Goal: Task Accomplishment & Management: Manage account settings

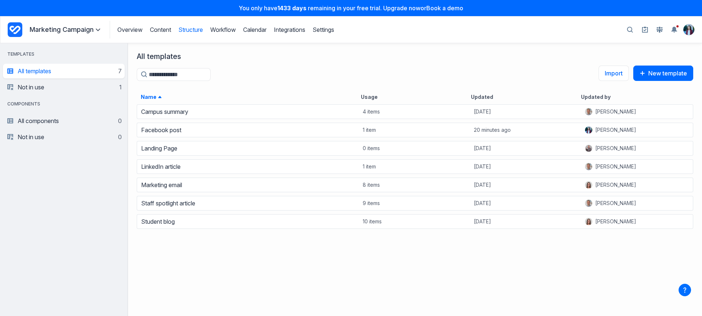
scroll to position [207, 569]
click at [46, 33] on p "Marketing Campaign" at bounding box center [66, 29] width 73 height 9
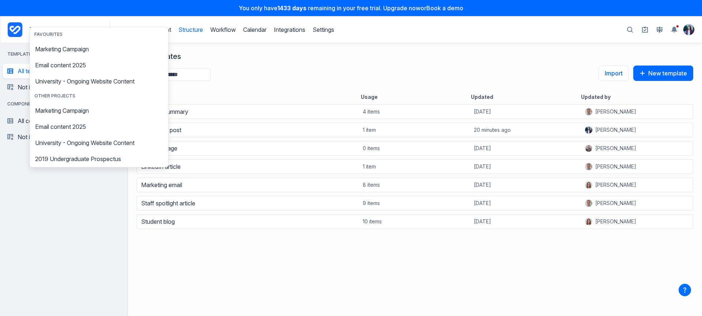
click at [4, 32] on header "Overview Structure Workflow Calendar Integrations Settings Marketing Campaign F…" at bounding box center [351, 29] width 702 height 27
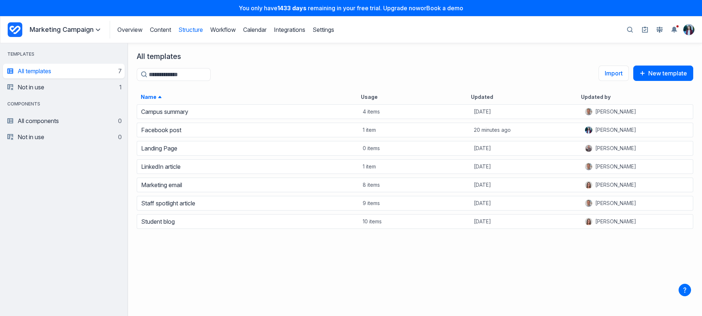
click at [11, 31] on icon "Project Dashboard" at bounding box center [15, 29] width 15 height 15
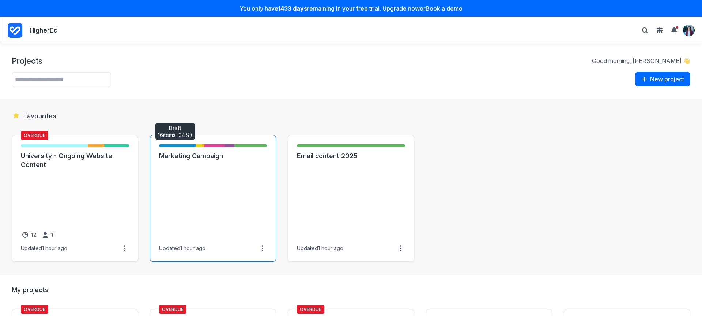
click at [207, 160] on link "Marketing Campaign" at bounding box center [213, 155] width 108 height 9
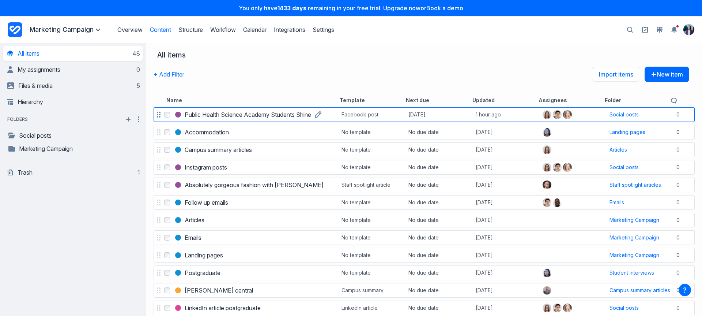
click at [231, 110] on link "Public Health Science Academy Students Shine" at bounding box center [248, 114] width 127 height 9
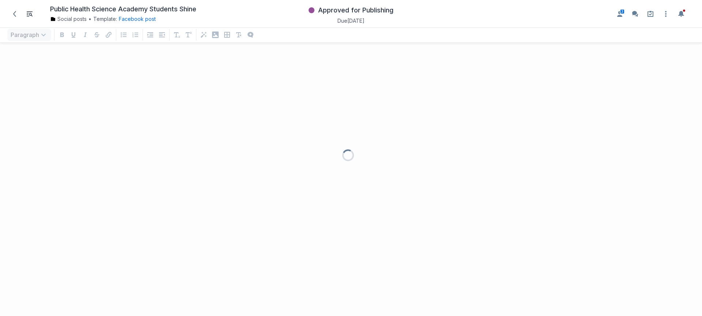
scroll to position [252, 691]
click at [376, 11] on span "Approved for Publishing" at bounding box center [355, 10] width 75 height 9
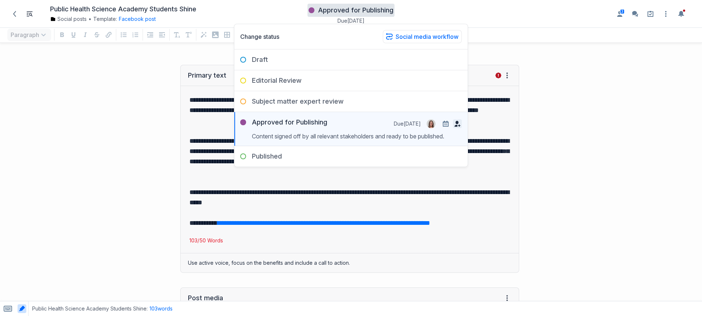
click at [458, 126] on icon "button" at bounding box center [458, 124] width 6 height 6
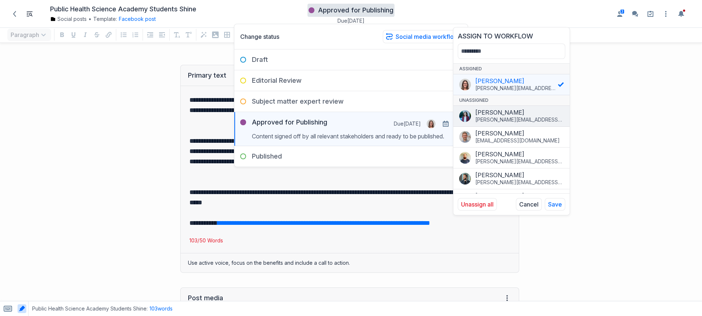
click at [488, 115] on div "Cristina Iordachescu" at bounding box center [520, 112] width 89 height 7
click at [555, 208] on button "Save" at bounding box center [555, 204] width 20 height 12
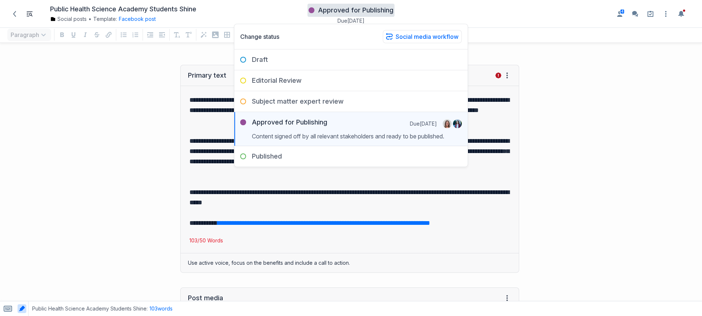
click at [59, 138] on div "**********" at bounding box center [263, 168] width 519 height 222
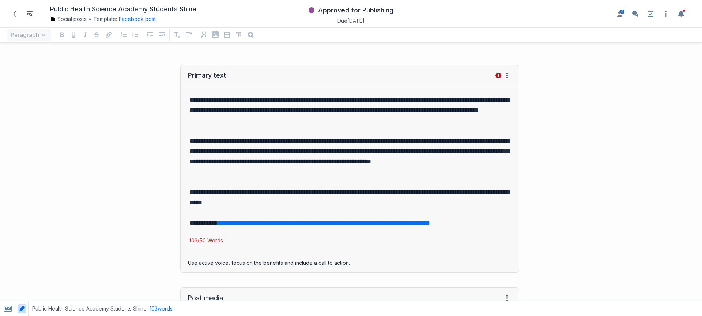
click at [7, 18] on div "Public Health Science Academy Students Shine Social posts • Template: Facebook …" at bounding box center [120, 14] width 231 height 20
click at [11, 14] on span at bounding box center [15, 14] width 12 height 12
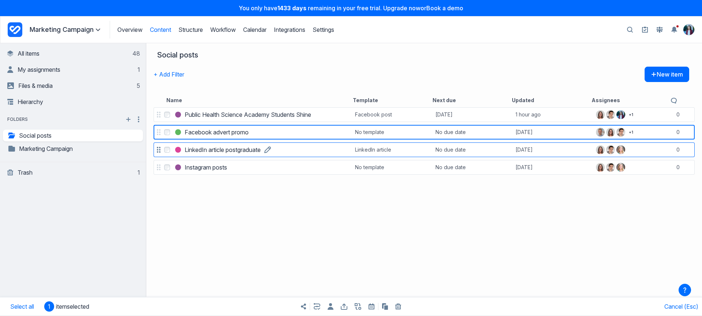
click at [185, 154] on link "LinkedIn article postgraduate" at bounding box center [223, 149] width 76 height 9
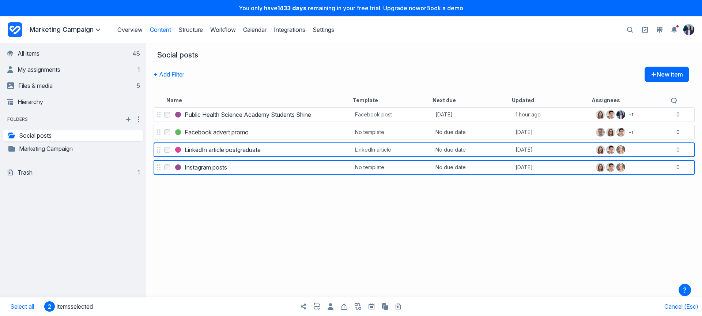
click at [372, 303] on div "Share items Export items Bulk copy items Bulk trash items" at bounding box center [351, 306] width 351 height 18
click at [372, 306] on icon at bounding box center [371, 307] width 3 height 2
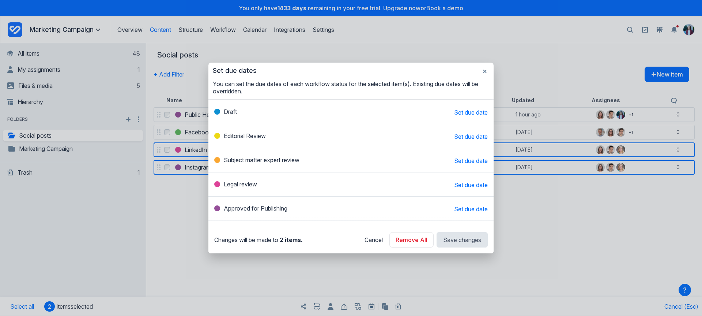
click at [456, 163] on span "Set due date" at bounding box center [471, 160] width 34 height 7
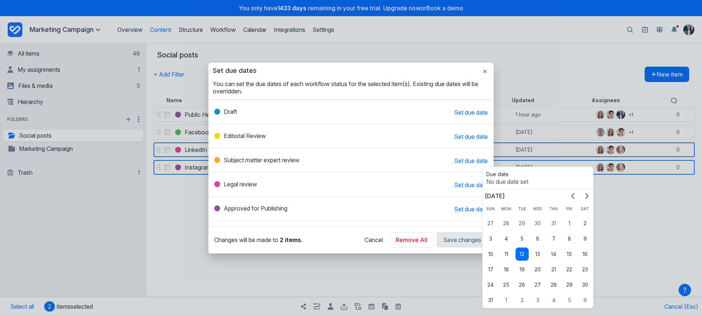
click at [466, 189] on div "Legal review Set due date" at bounding box center [351, 184] width 285 height 24
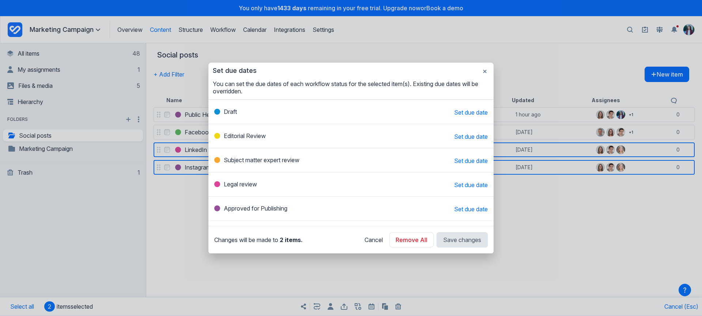
click at [471, 186] on span "Set due date" at bounding box center [471, 184] width 34 height 7
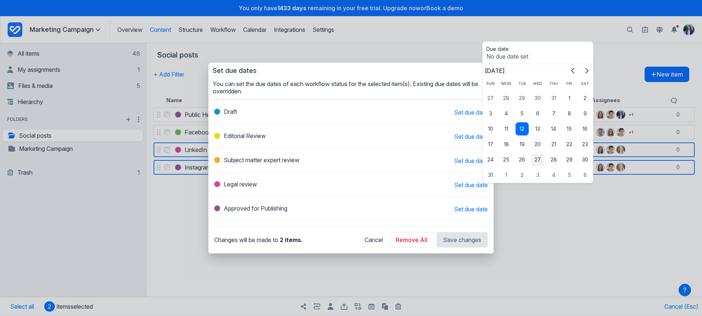
click at [537, 153] on button "27" at bounding box center [538, 159] width 13 height 13
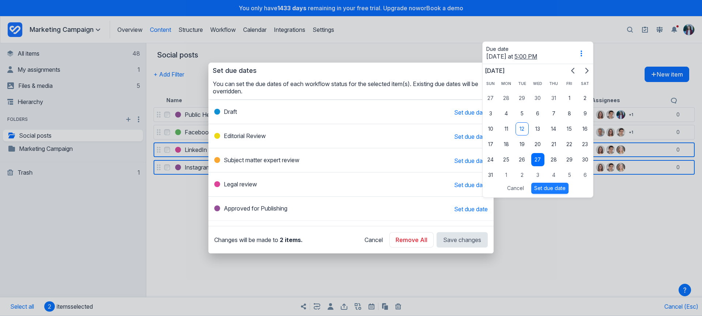
click at [548, 187] on button "Set due date" at bounding box center [550, 188] width 37 height 11
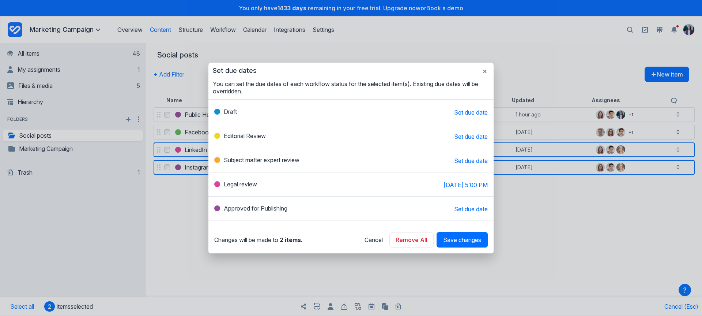
click at [458, 212] on span "Set due date" at bounding box center [471, 208] width 34 height 7
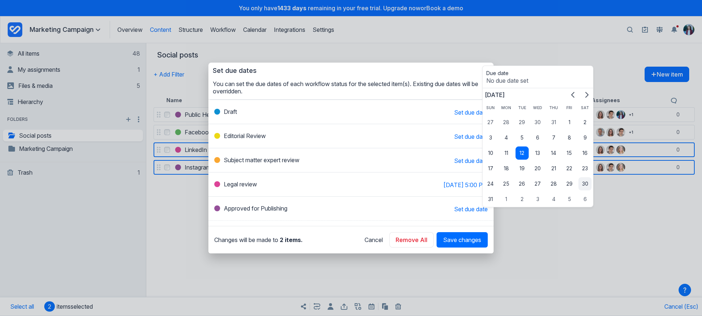
click at [585, 187] on button "30" at bounding box center [585, 183] width 13 height 13
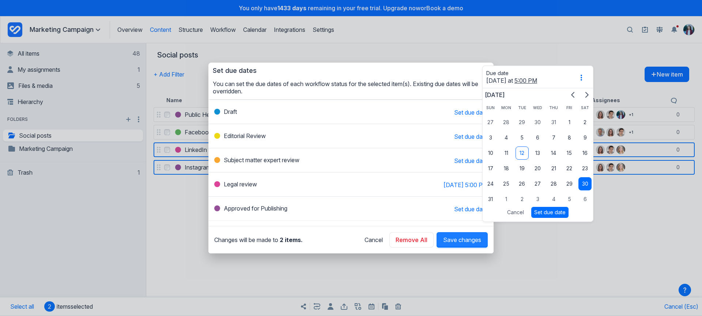
click at [466, 247] on button "Save changes" at bounding box center [462, 239] width 51 height 15
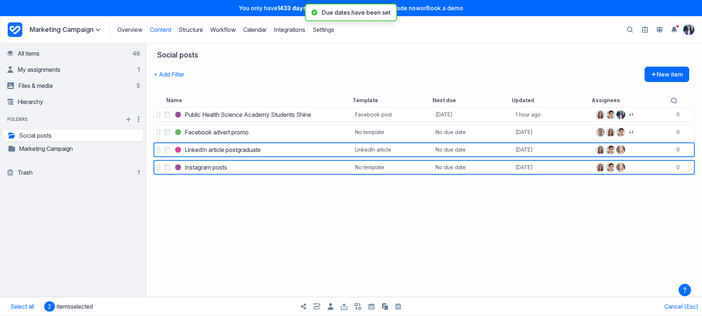
click at [206, 205] on div "Select Public Health Science Academy Students Shine Public Health Science Acade…" at bounding box center [424, 211] width 556 height 210
click at [261, 154] on link "LinkedIn article postgraduate" at bounding box center [223, 149] width 76 height 9
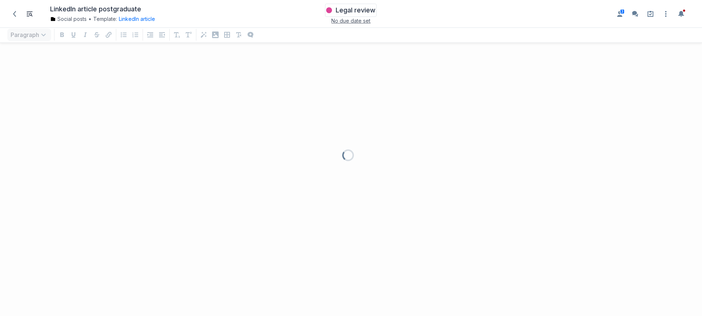
scroll to position [252, 691]
click at [360, 15] on div "Legal review" at bounding box center [350, 10] width 49 height 11
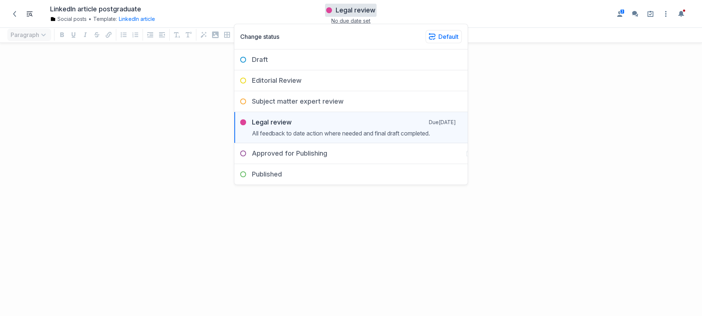
drag, startPoint x: 30, startPoint y: 132, endPoint x: 37, endPoint y: 118, distance: 15.2
click at [31, 131] on div at bounding box center [351, 158] width 702 height 316
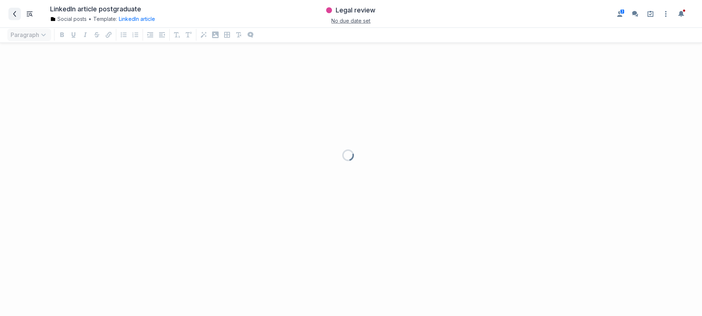
click at [14, 14] on icon at bounding box center [14, 14] width 3 height 6
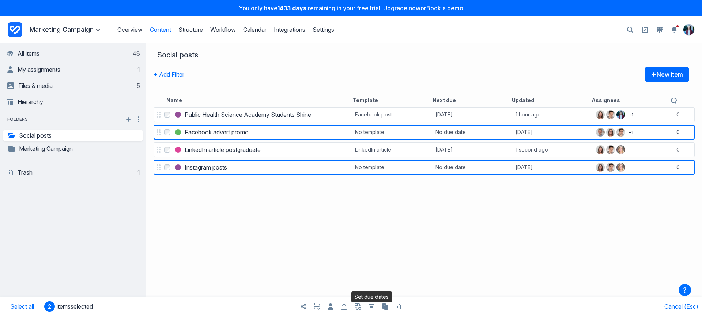
click at [374, 308] on icon at bounding box center [372, 306] width 6 height 6
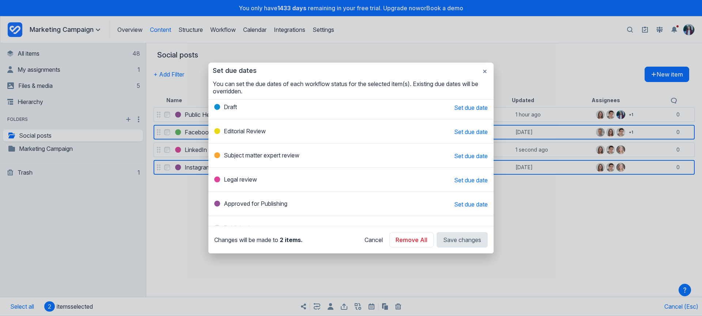
scroll to position [19, 0]
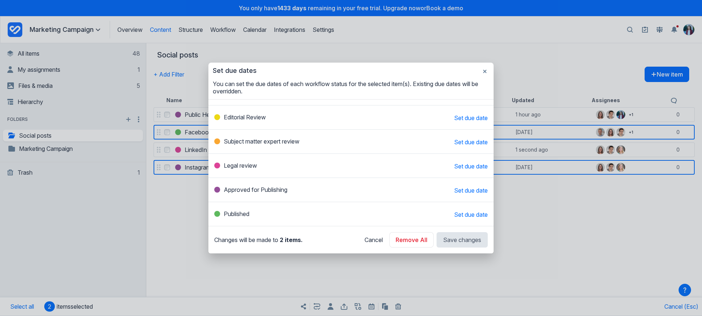
click at [466, 226] on div "Changes will be made to 2 items . Cancel Remove All Save changes" at bounding box center [351, 239] width 285 height 27
click at [467, 214] on span "Set due date" at bounding box center [471, 214] width 34 height 7
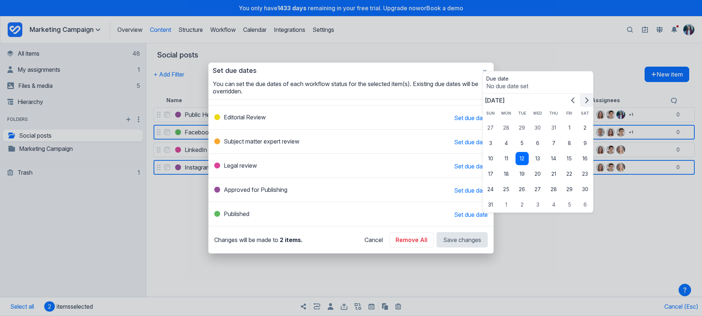
click at [586, 100] on icon "Go to next month" at bounding box center [587, 100] width 6 height 6
click at [529, 176] on td "23" at bounding box center [522, 173] width 16 height 15
click at [540, 173] on button "24" at bounding box center [538, 173] width 13 height 13
click at [554, 206] on button "Set due date" at bounding box center [550, 202] width 37 height 11
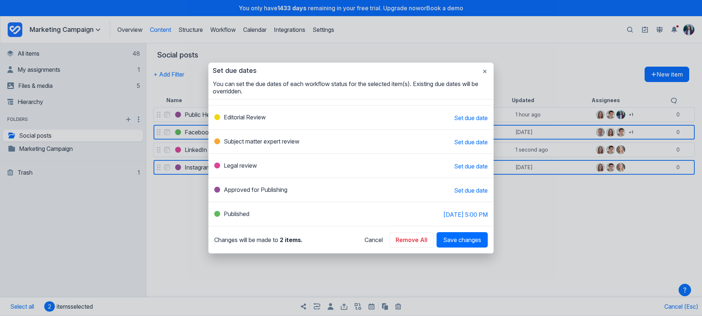
click at [479, 191] on span "Set due date" at bounding box center [471, 190] width 34 height 7
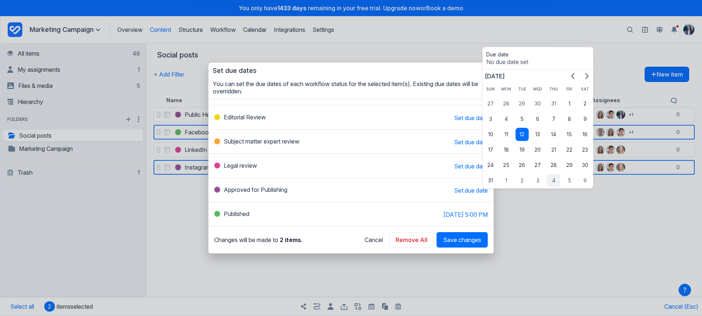
click at [558, 182] on button "4" at bounding box center [553, 180] width 13 height 13
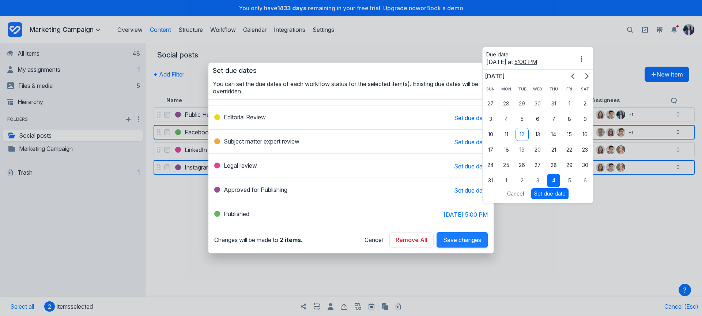
click at [472, 241] on span "Save changes" at bounding box center [462, 239] width 38 height 7
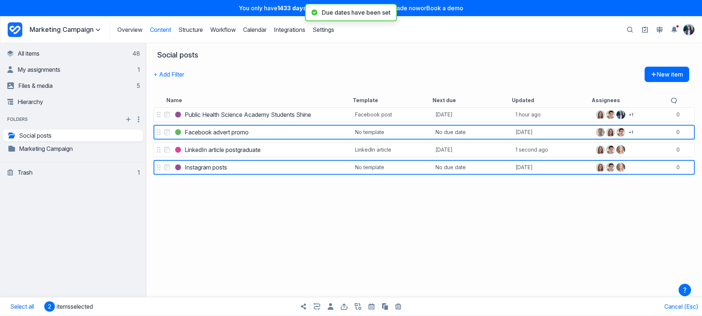
click at [481, 248] on div "Select Public Health Science Academy Students Shine Public Health Science Acade…" at bounding box center [424, 211] width 556 height 210
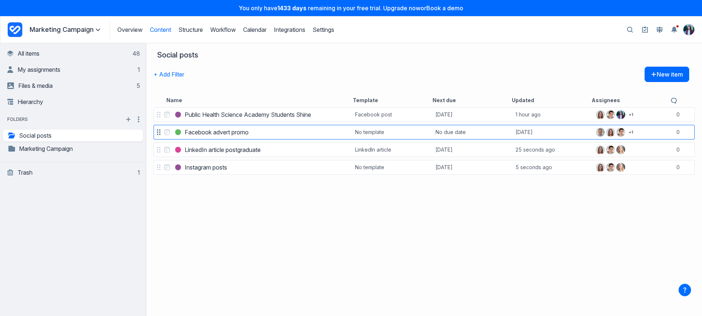
click at [164, 132] on label "Select Facebook advert promo" at bounding box center [167, 132] width 9 height 9
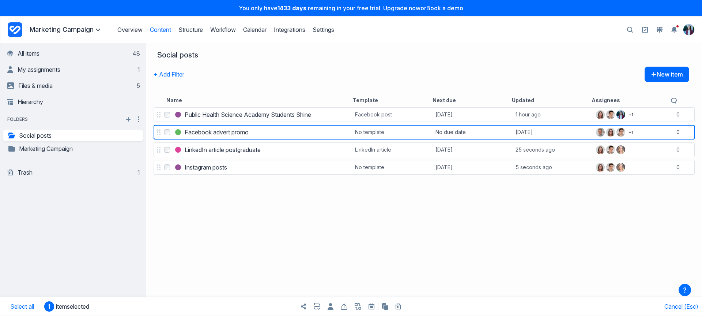
click at [370, 305] on icon at bounding box center [372, 306] width 6 height 6
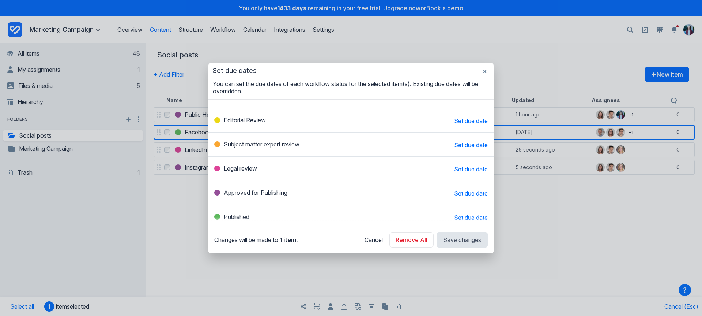
scroll to position [19, 0]
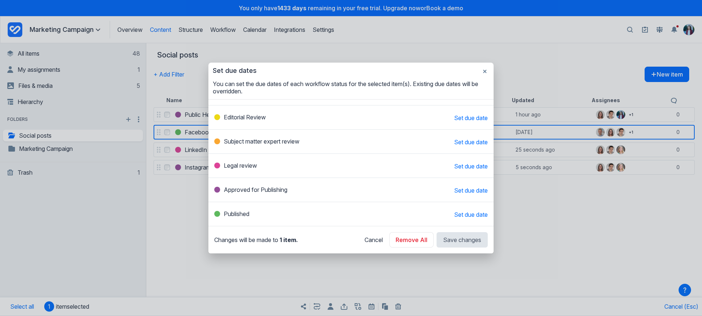
click at [458, 215] on span "Set due date" at bounding box center [471, 214] width 34 height 7
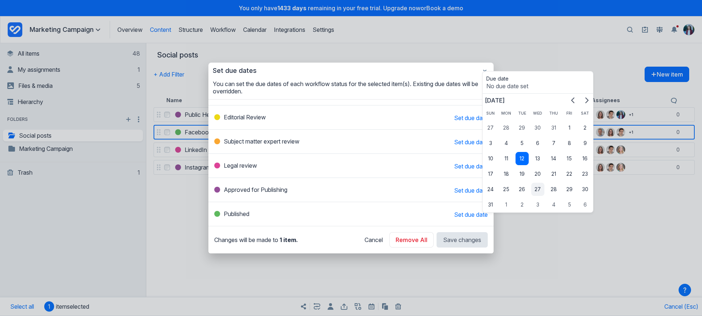
click at [533, 188] on button "27" at bounding box center [538, 189] width 13 height 13
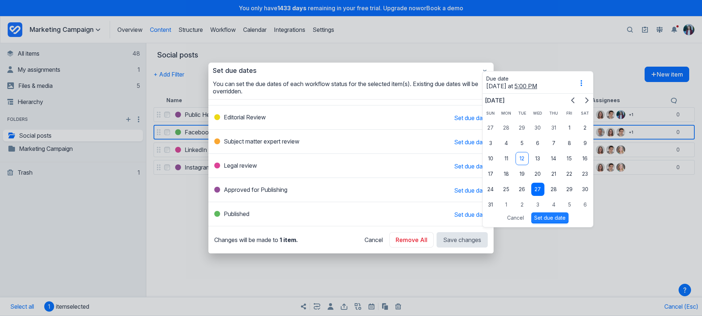
click at [566, 218] on button "Set due date" at bounding box center [550, 217] width 37 height 11
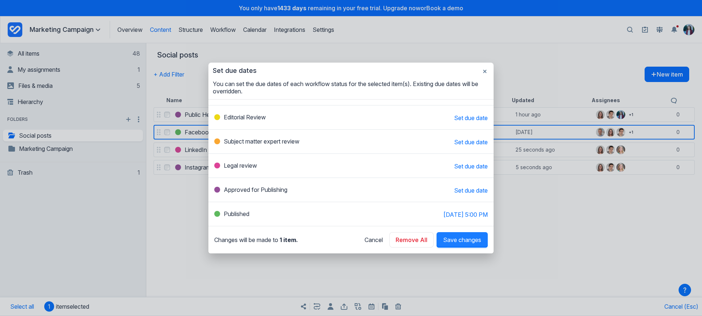
click at [440, 245] on button "Save changes" at bounding box center [462, 239] width 51 height 15
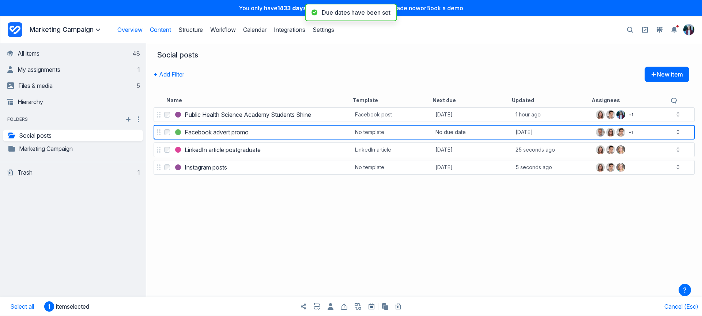
click at [129, 29] on link "Overview" at bounding box center [129, 29] width 25 height 7
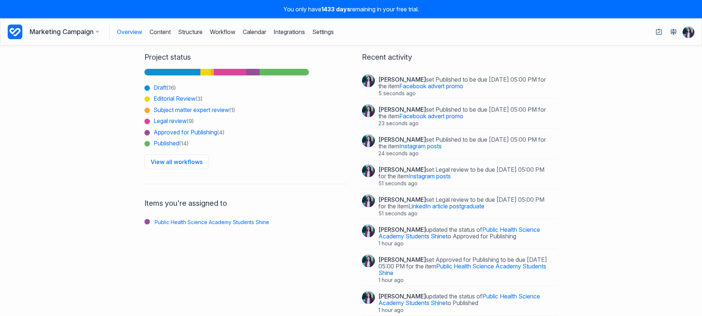
click at [13, 29] on icon at bounding box center [15, 32] width 11 height 8
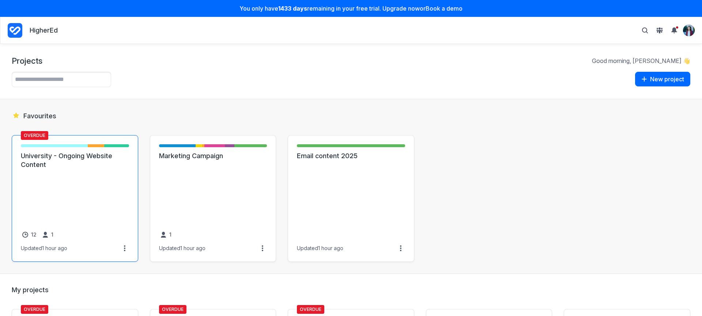
click at [37, 169] on link "University - Ongoing Website Content" at bounding box center [75, 160] width 108 height 18
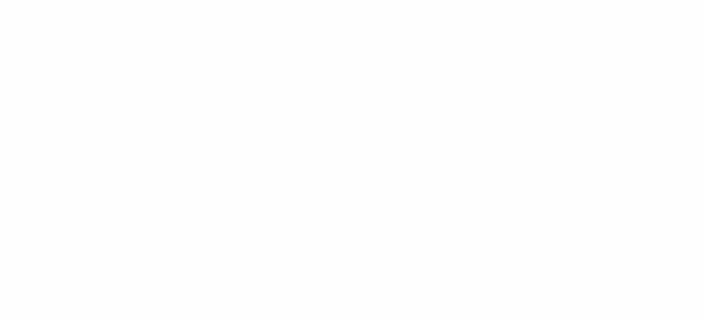
click at [90, 0] on html at bounding box center [351, 0] width 702 height 0
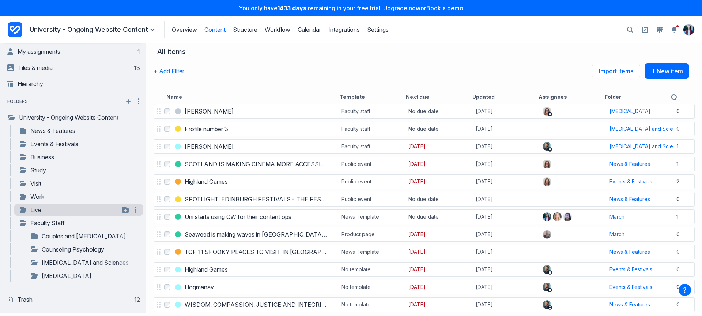
scroll to position [11, 0]
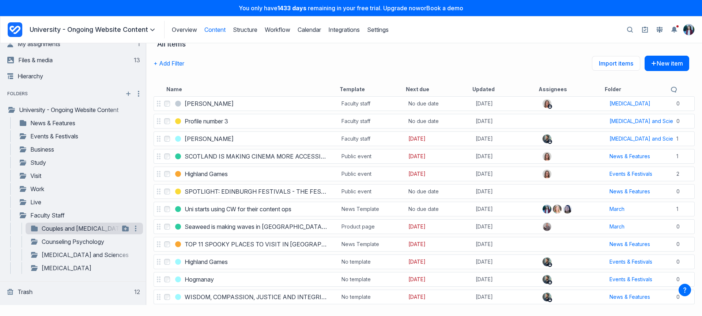
click at [55, 230] on link "Couples and [MEDICAL_DATA]" at bounding box center [75, 228] width 90 height 9
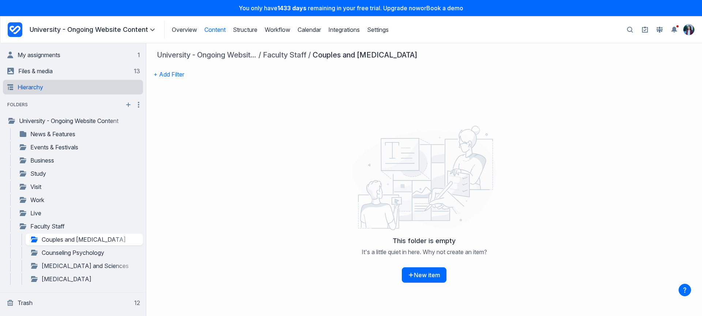
click at [25, 87] on link "Hierarchy" at bounding box center [73, 87] width 133 height 15
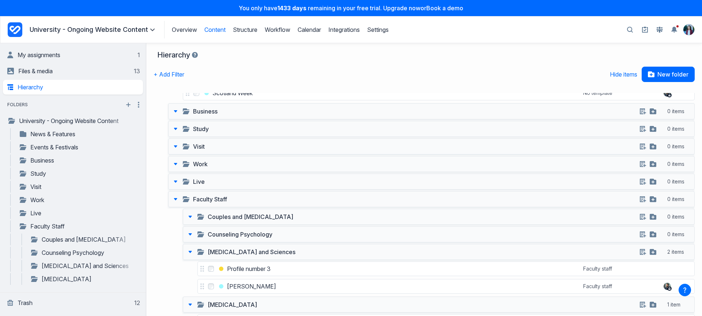
scroll to position [341, 0]
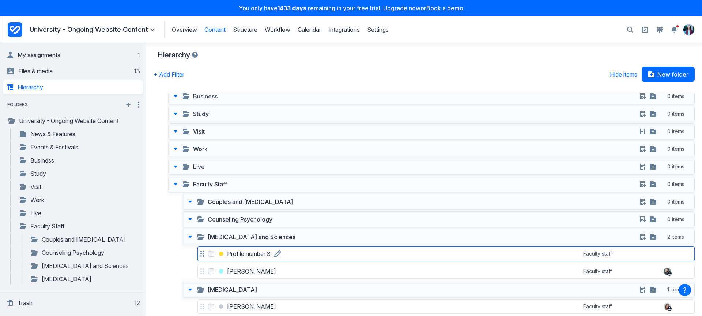
click at [246, 255] on link "Profile number 3" at bounding box center [249, 253] width 44 height 7
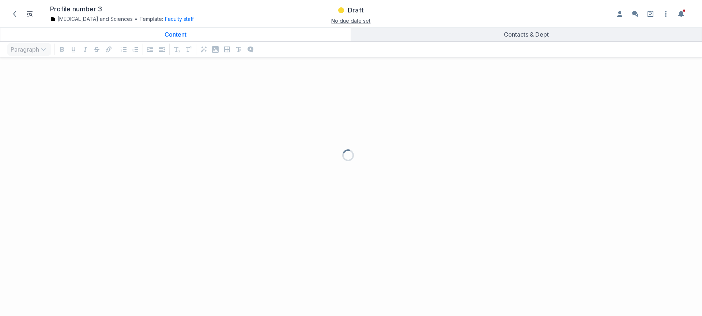
scroll to position [238, 691]
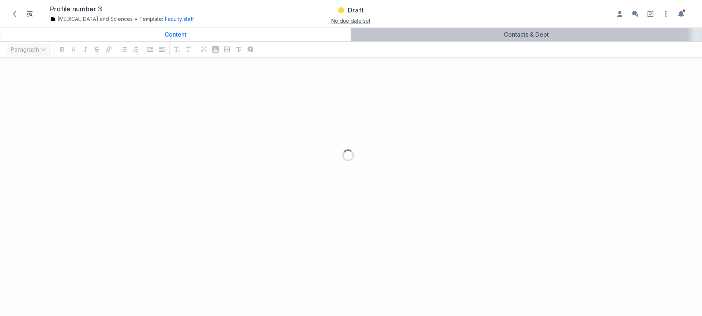
click at [524, 35] on div "Contacts & Dept" at bounding box center [526, 34] width 345 height 7
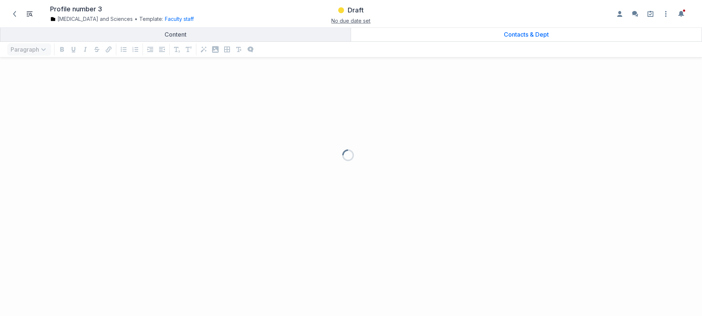
scroll to position [238, 691]
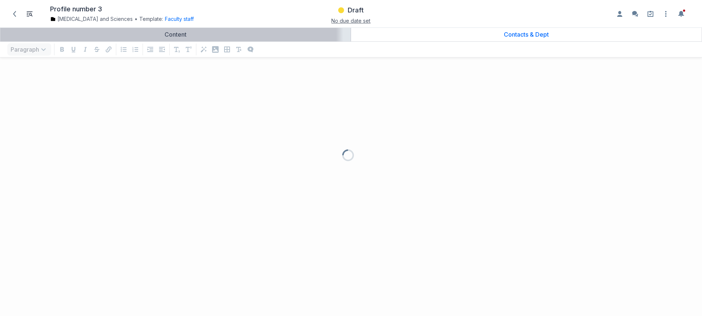
click at [225, 37] on div "Content" at bounding box center [175, 34] width 345 height 7
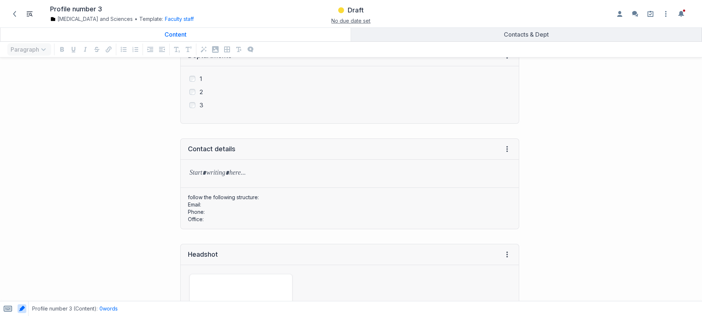
scroll to position [182, 0]
drag, startPoint x: 204, startPoint y: 162, endPoint x: 223, endPoint y: 179, distance: 25.4
click at [204, 163] on div "grid" at bounding box center [350, 173] width 338 height 28
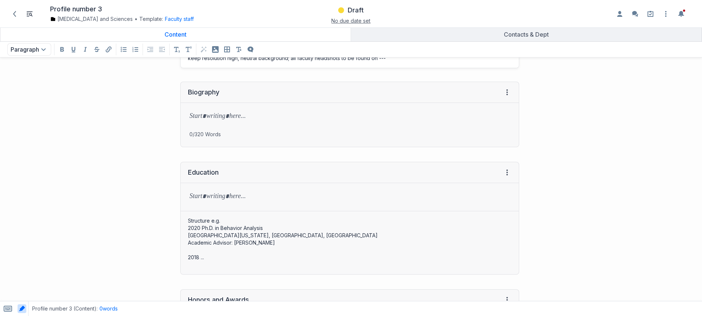
scroll to position [536, 0]
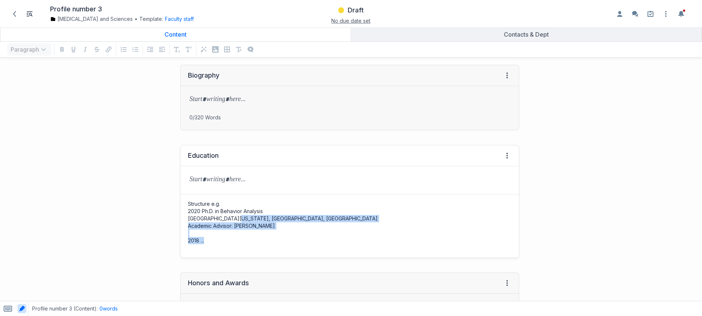
drag, startPoint x: 234, startPoint y: 215, endPoint x: 438, endPoint y: 241, distance: 205.8
click at [427, 241] on div "Structure e.g. 2020 Ph.D. in Behavior Analysis [GEOGRAPHIC_DATA][US_STATE], [GE…" at bounding box center [350, 225] width 338 height 63
click at [224, 240] on div "Structure e.g. 2020 Ph.D. in Behavior Analysis [GEOGRAPHIC_DATA][US_STATE], [GE…" at bounding box center [350, 225] width 338 height 63
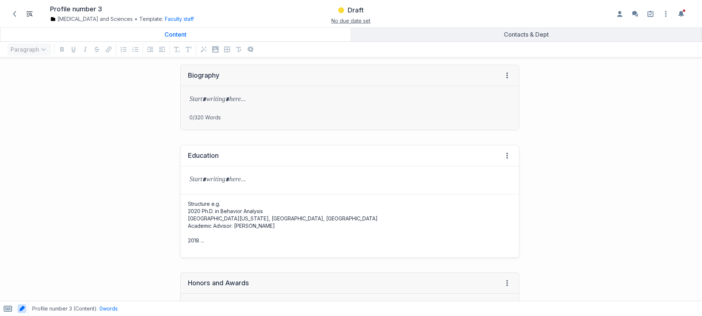
click at [222, 223] on div "Structure e.g. 2020 Ph.D. in Behavior Analysis [GEOGRAPHIC_DATA][US_STATE], [GE…" at bounding box center [350, 225] width 338 height 63
click at [338, 222] on div "Structure e.g. 2020 Ph.D. in Behavior Analysis [GEOGRAPHIC_DATA][US_STATE], [GE…" at bounding box center [350, 225] width 338 height 63
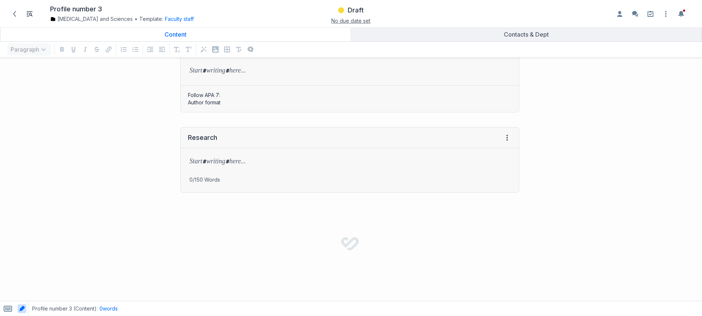
scroll to position [871, 0]
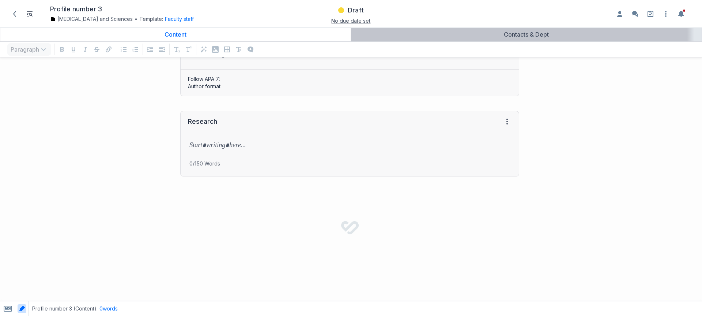
click at [521, 37] on div "Contacts & Dept" at bounding box center [526, 34] width 345 height 7
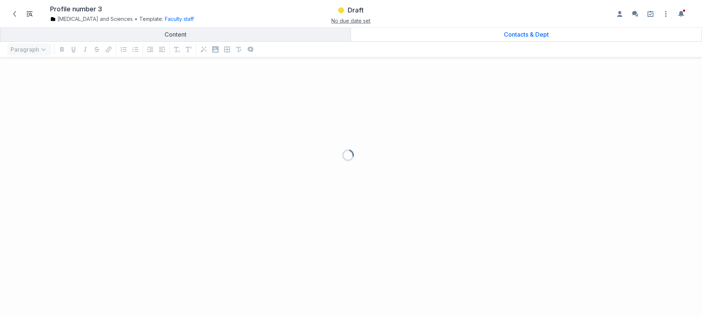
scroll to position [238, 691]
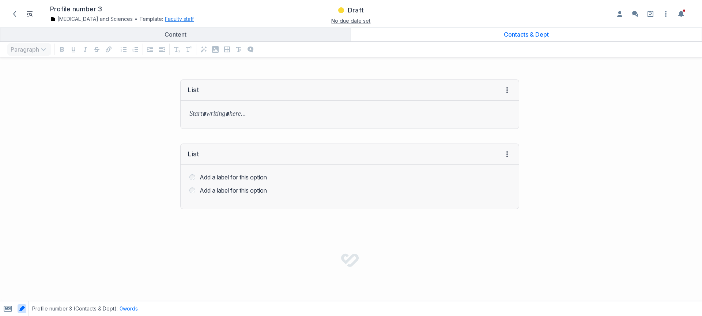
click at [178, 16] on button "Faculty staff" at bounding box center [179, 18] width 29 height 7
click at [180, 70] on div "Change template Faculty staff Down icon News item 0 items Public event 4 items …" at bounding box center [218, 50] width 110 height 51
click at [182, 66] on link "Edit template" at bounding box center [186, 66] width 34 height 7
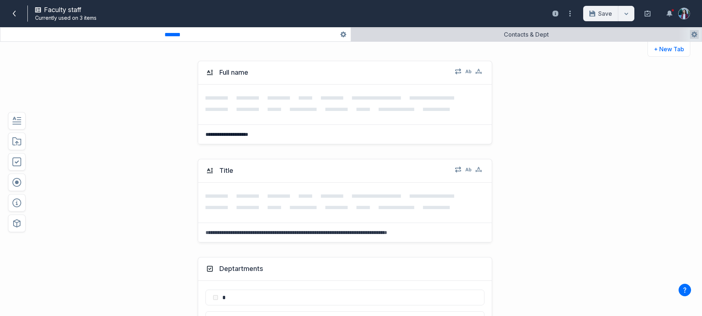
drag, startPoint x: 519, startPoint y: 25, endPoint x: 519, endPoint y: 31, distance: 6.2
click at [519, 25] on div "Faculty staff Currently used on 3 items Open usage sidebar Save Save & close To…" at bounding box center [351, 13] width 702 height 27
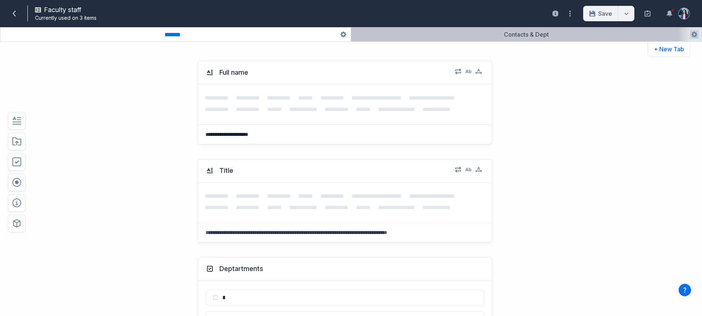
click at [519, 32] on button "button" at bounding box center [526, 34] width 351 height 14
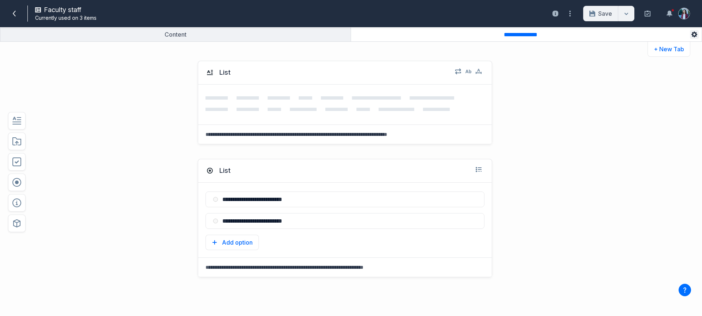
click at [694, 32] on icon "button" at bounding box center [695, 34] width 6 height 6
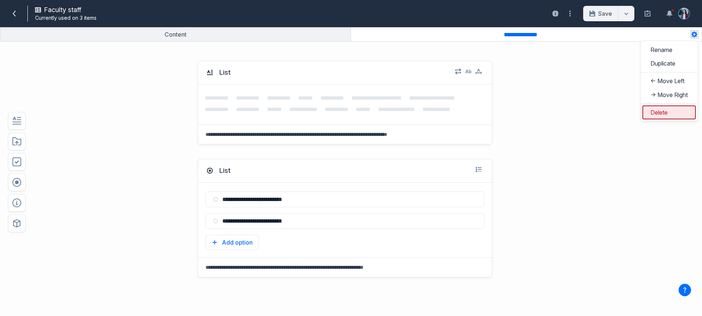
click at [663, 112] on button "Delete" at bounding box center [669, 112] width 53 height 14
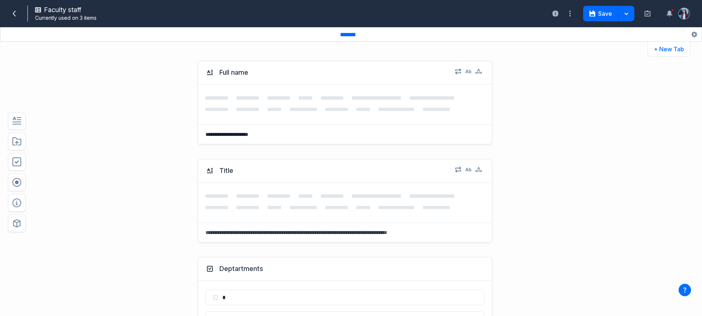
click at [366, 30] on button "button" at bounding box center [351, 34] width 702 height 14
click at [353, 38] on input "*******" at bounding box center [351, 34] width 29 height 7
click at [353, 38] on input "*******" at bounding box center [351, 35] width 29 height 8
click at [235, 209] on icon at bounding box center [345, 202] width 279 height 16
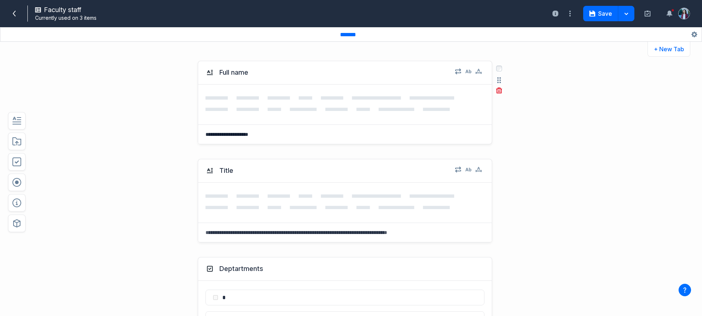
click at [234, 108] on icon at bounding box center [345, 104] width 279 height 16
click at [238, 146] on div "**********" at bounding box center [345, 102] width 302 height 98
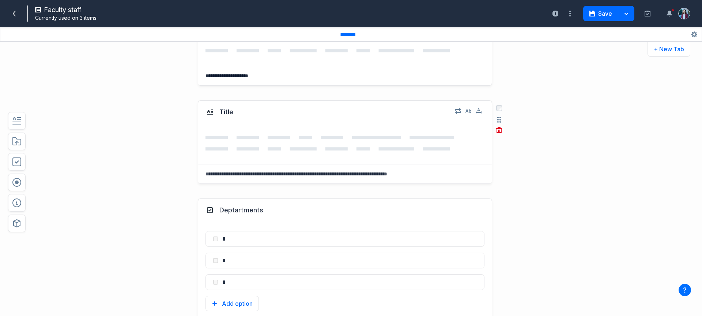
scroll to position [50, 0]
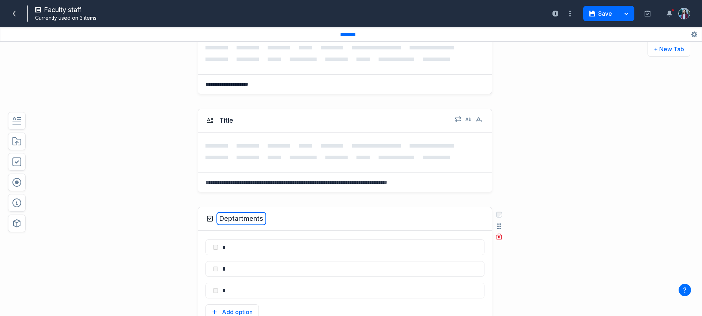
click at [229, 216] on button "Deptartments" at bounding box center [242, 218] width 50 height 13
click at [229, 216] on textarea "**********" at bounding box center [241, 218] width 48 height 13
type textarea "**********"
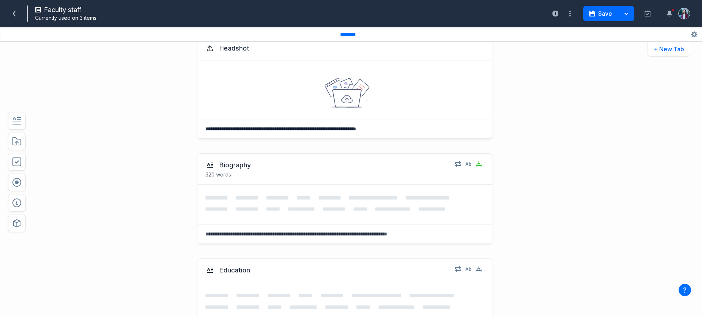
scroll to position [513, 0]
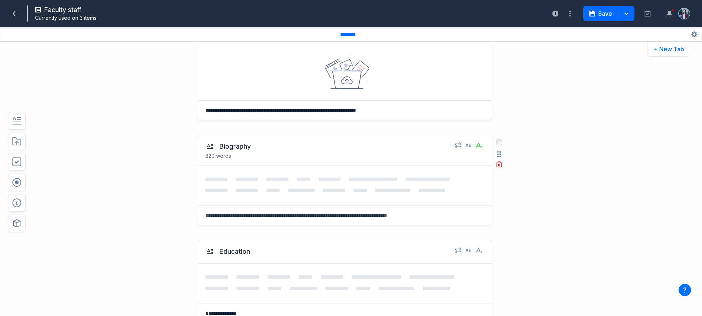
click at [357, 192] on icon at bounding box center [330, 184] width 249 height 15
drag, startPoint x: 370, startPoint y: 170, endPoint x: 374, endPoint y: 185, distance: 15.6
click at [370, 170] on div at bounding box center [345, 186] width 294 height 40
click at [384, 275] on div "**********" at bounding box center [345, 307] width 295 height 135
click at [244, 252] on button "Education" at bounding box center [235, 251] width 37 height 13
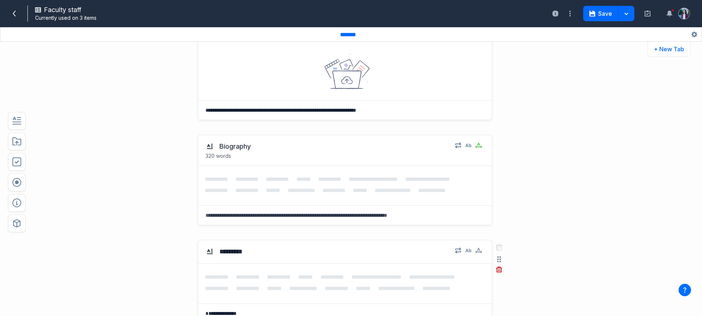
click at [244, 252] on textarea "*********" at bounding box center [235, 251] width 37 height 13
type textarea "**********"
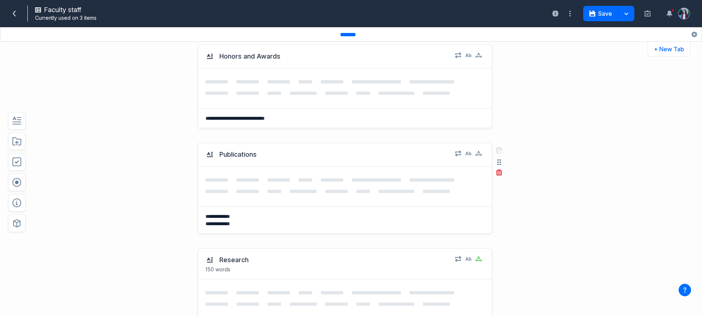
scroll to position [963, 0]
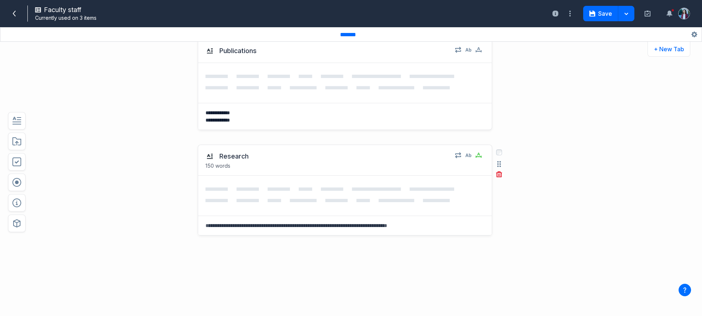
click at [278, 154] on div "Research" at bounding box center [328, 156] width 244 height 9
click at [19, 120] on icon "button" at bounding box center [16, 120] width 9 height 9
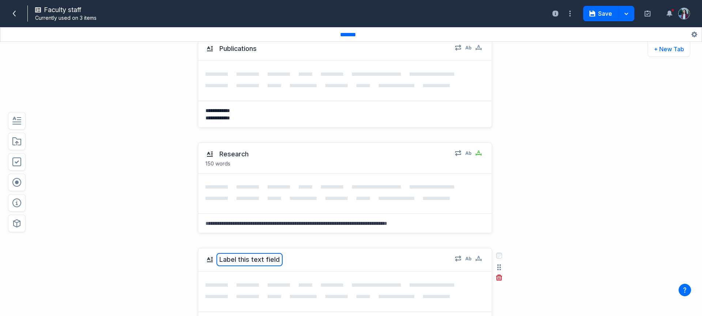
click at [255, 265] on button "Label this text field" at bounding box center [250, 259] width 66 height 13
type textarea "**********"
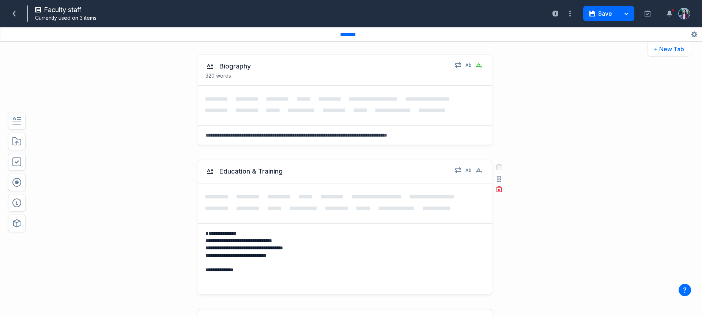
scroll to position [582, 0]
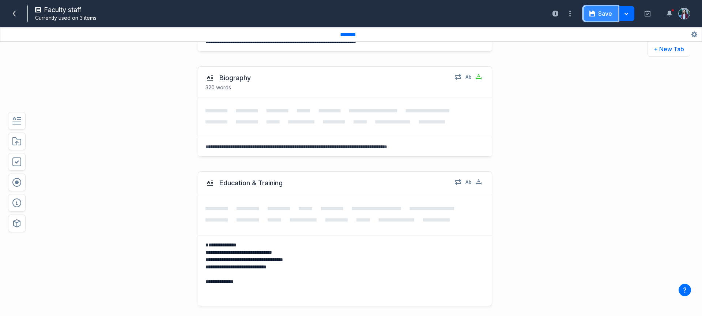
click at [603, 12] on button "Save" at bounding box center [601, 13] width 35 height 15
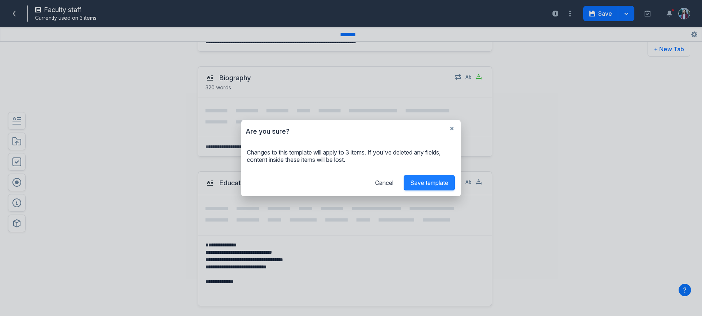
click at [438, 181] on span "Save template" at bounding box center [429, 182] width 38 height 7
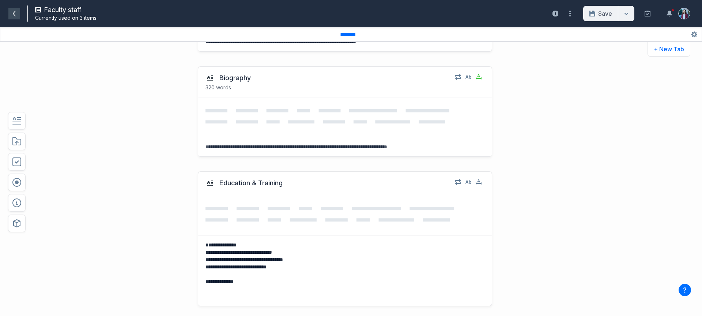
click at [12, 16] on icon at bounding box center [14, 14] width 6 height 6
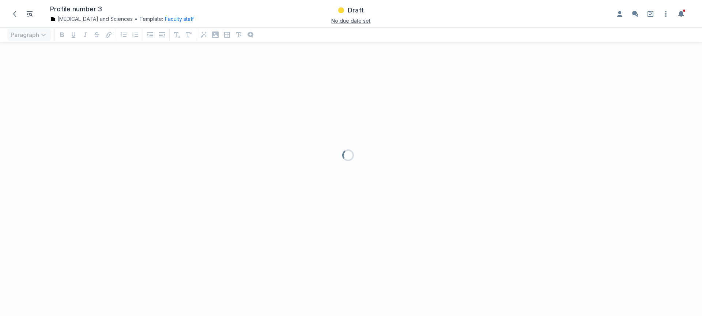
scroll to position [252, 691]
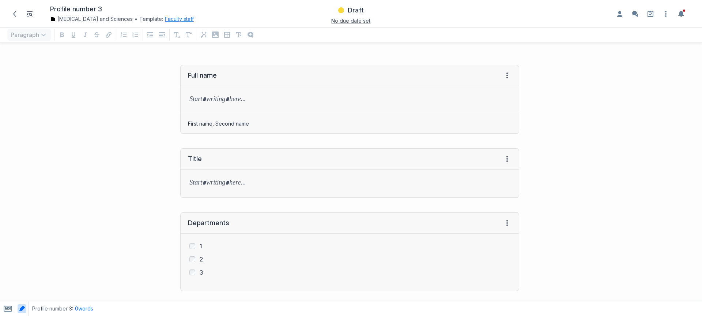
click at [185, 22] on button "Faculty staff" at bounding box center [179, 18] width 29 height 7
click at [68, 17] on link "[MEDICAL_DATA] and Sciences" at bounding box center [91, 18] width 83 height 7
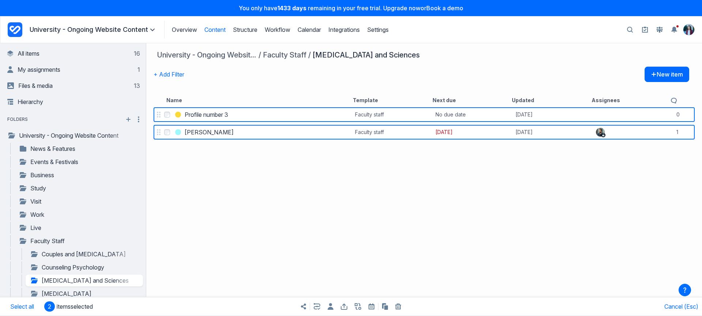
click at [397, 304] on icon "button" at bounding box center [398, 306] width 6 height 6
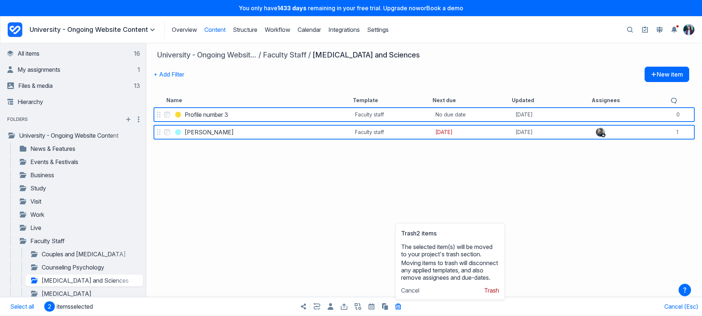
click at [493, 286] on div "Trash 2 items The selected item(s) will be moved to your project's trash sectio…" at bounding box center [450, 261] width 110 height 77
click at [493, 291] on button "Trash" at bounding box center [491, 289] width 15 height 7
click at [645, 56] on nav "University - Ongoing Website Content Faculty Staff [MEDICAL_DATA] and Sciences" at bounding box center [421, 54] width 529 height 9
click at [658, 77] on button "New item" at bounding box center [667, 74] width 45 height 15
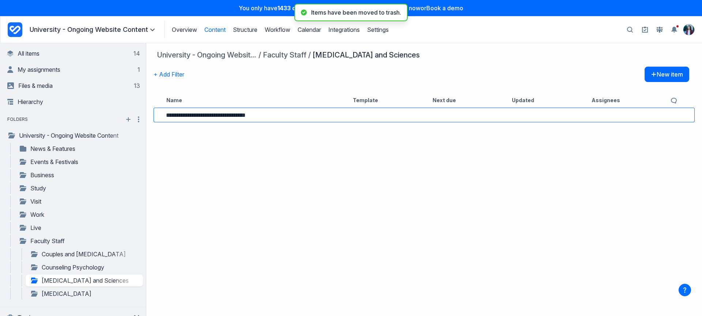
drag, startPoint x: 220, startPoint y: 115, endPoint x: 312, endPoint y: 120, distance: 93.0
click at [312, 120] on div "**********" at bounding box center [244, 115] width 180 height 10
type input "**********"
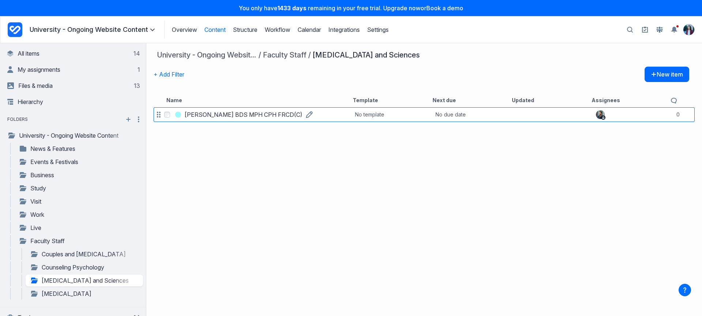
click at [208, 110] on link "[PERSON_NAME] BDS MPH CPH FRCD(C)" at bounding box center [244, 114] width 118 height 9
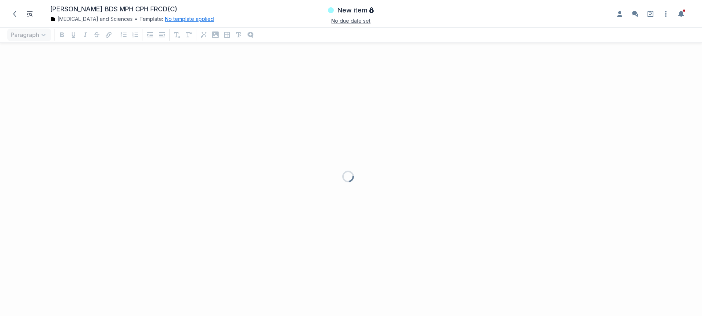
click at [194, 19] on button "No template applied" at bounding box center [189, 18] width 49 height 7
click at [229, 48] on button "Choose template Down icon" at bounding box center [218, 51] width 98 height 16
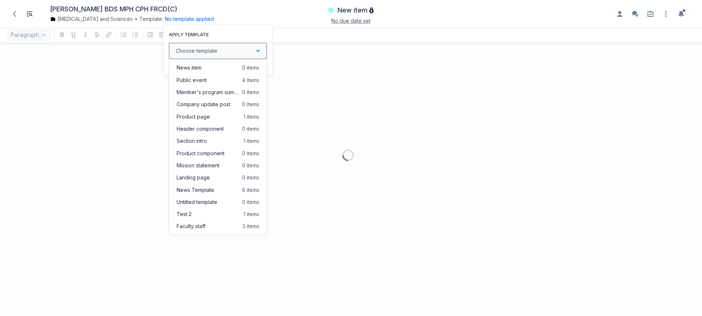
scroll to position [252, 691]
click at [211, 227] on button "Faculty staff 3 items" at bounding box center [217, 226] width 97 height 12
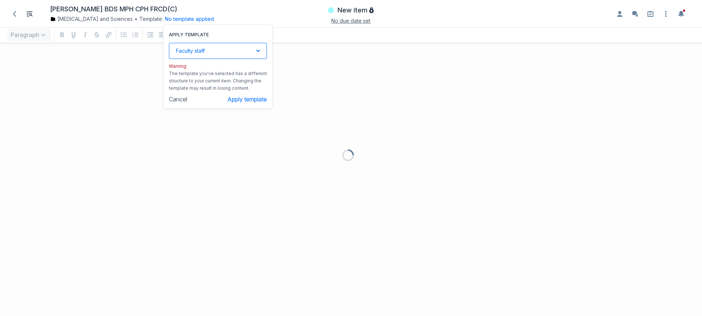
click at [237, 52] on button "Faculty staff Down icon" at bounding box center [218, 51] width 98 height 16
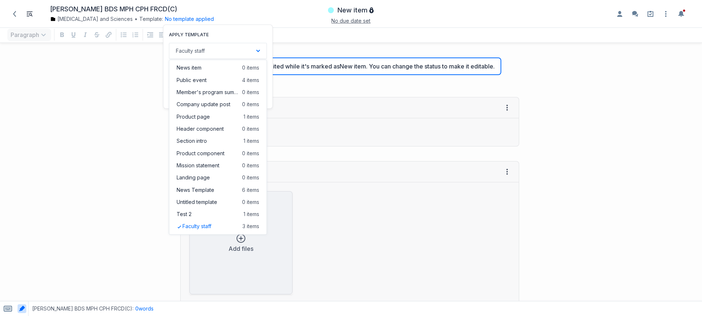
click at [340, 73] on div "This item can't be edited while it's marked as New item . You can change the st…" at bounding box center [350, 66] width 303 height 18
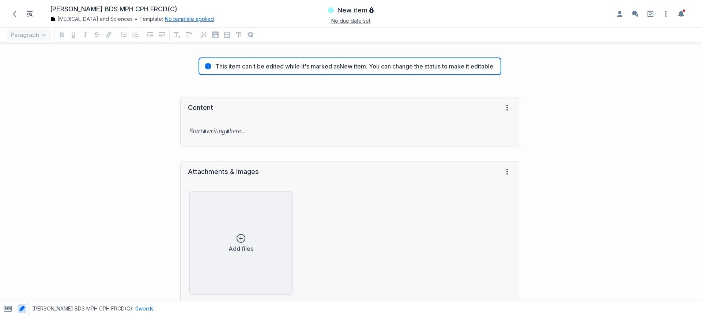
click at [211, 20] on button "No template applied" at bounding box center [189, 18] width 49 height 7
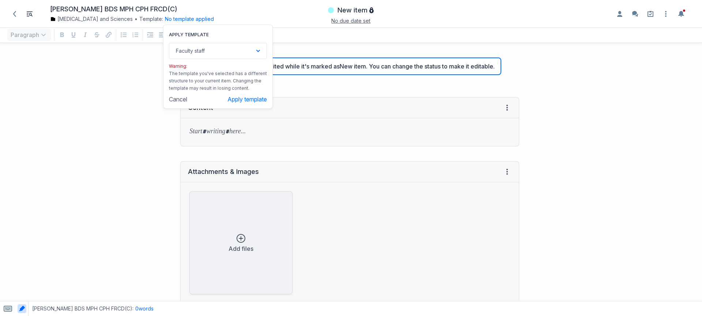
drag, startPoint x: 237, startPoint y: 89, endPoint x: 235, endPoint y: 60, distance: 28.6
click at [237, 82] on div "Warning: The template you've selected has a different structure to your current…" at bounding box center [218, 75] width 98 height 33
click at [235, 59] on div "Warning: The template you've selected has a different structure to your current…" at bounding box center [218, 75] width 98 height 33
click at [251, 96] on button "Apply template" at bounding box center [248, 98] width 40 height 7
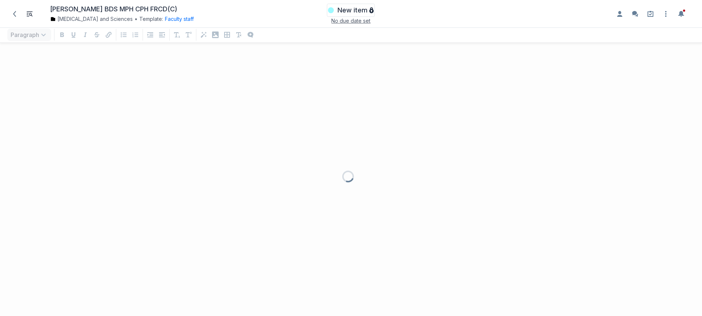
click at [356, 11] on span "New item" at bounding box center [353, 10] width 30 height 9
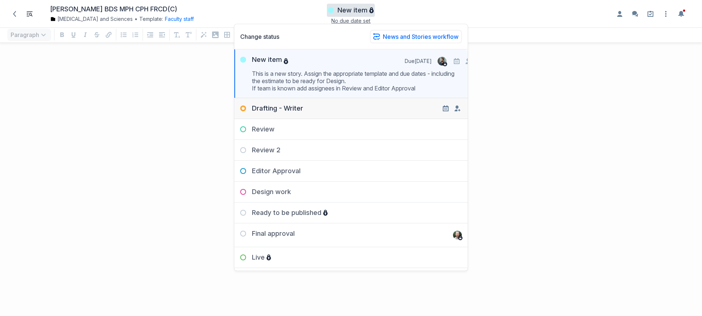
drag, startPoint x: 361, startPoint y: 108, endPoint x: 350, endPoint y: 13, distance: 95.8
click at [361, 108] on div "Drafting - Writer" at bounding box center [351, 105] width 233 height 15
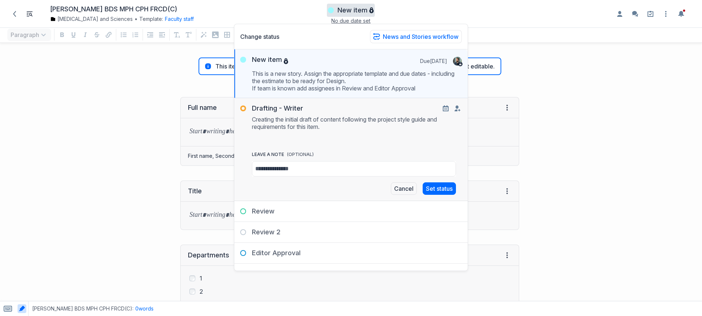
click at [320, 121] on p "Creating the initial draft of content following the project style guide and req…" at bounding box center [357, 129] width 210 height 32
click at [431, 185] on button "Set status" at bounding box center [439, 188] width 33 height 12
click at [110, 151] on div "Full name View HTML View history → Tab to insert Enter a prompt Submit First na…" at bounding box center [263, 131] width 519 height 83
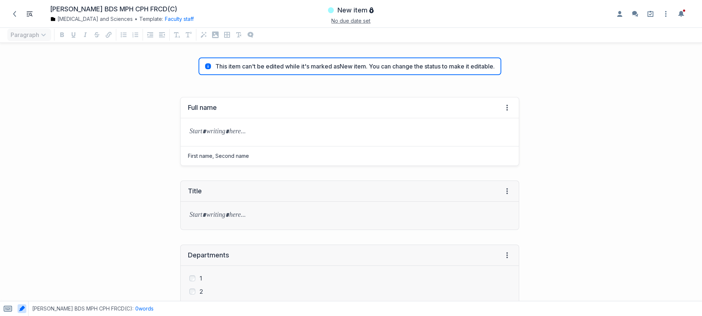
click at [221, 132] on p "grid" at bounding box center [350, 132] width 321 height 10
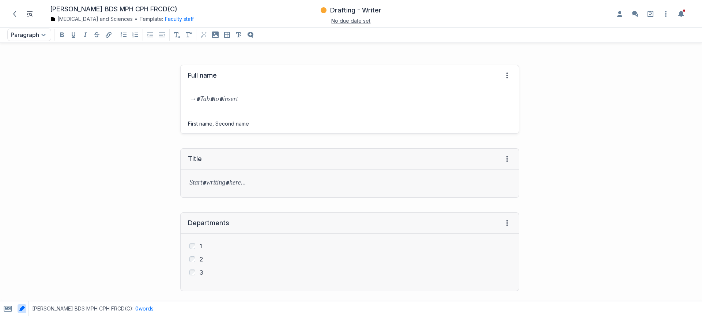
click at [224, 94] on div "grid" at bounding box center [350, 100] width 338 height 28
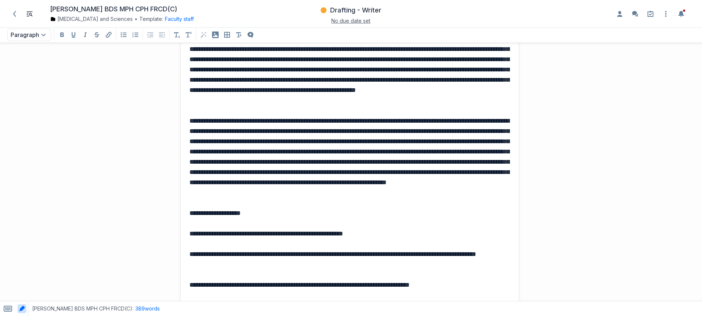
scroll to position [0, 0]
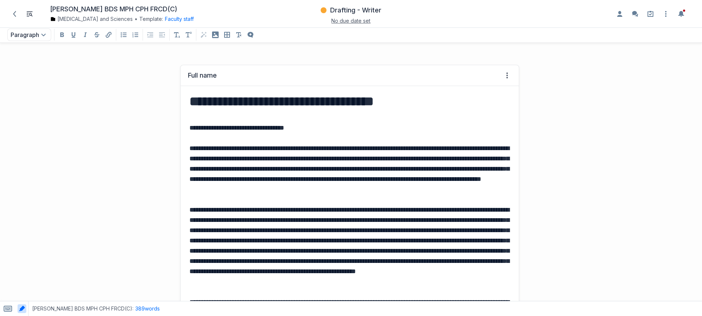
click at [248, 99] on strong "**********" at bounding box center [282, 101] width 184 height 13
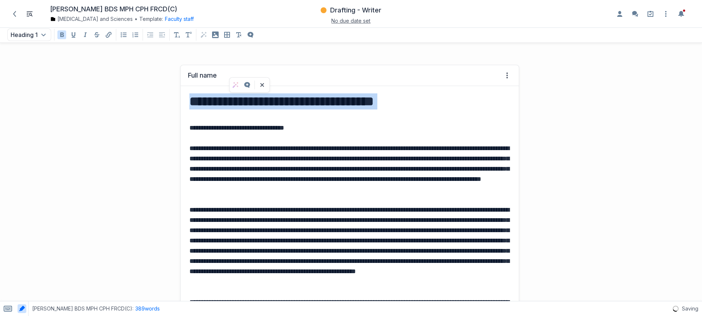
click at [248, 99] on strong "**********" at bounding box center [282, 101] width 184 height 13
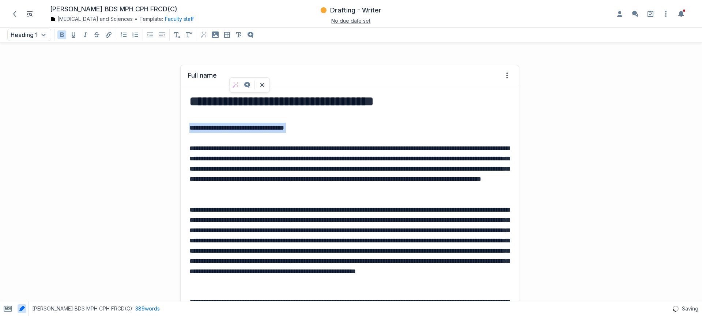
drag, startPoint x: 203, startPoint y: 117, endPoint x: 209, endPoint y: 120, distance: 5.9
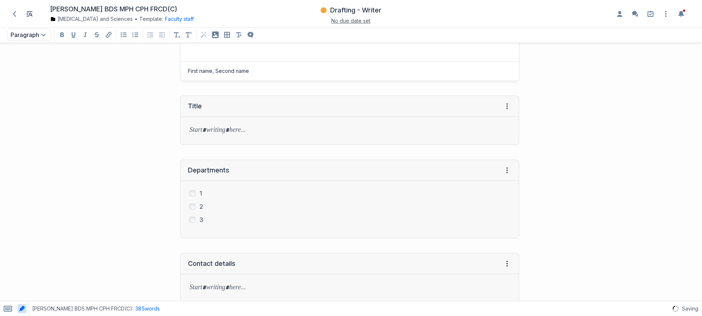
scroll to position [991, 0]
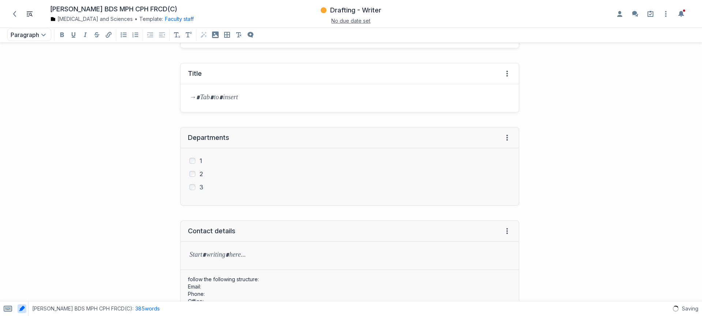
drag, startPoint x: 245, startPoint y: 104, endPoint x: 245, endPoint y: 99, distance: 4.8
click at [245, 101] on div "grid" at bounding box center [350, 98] width 338 height 28
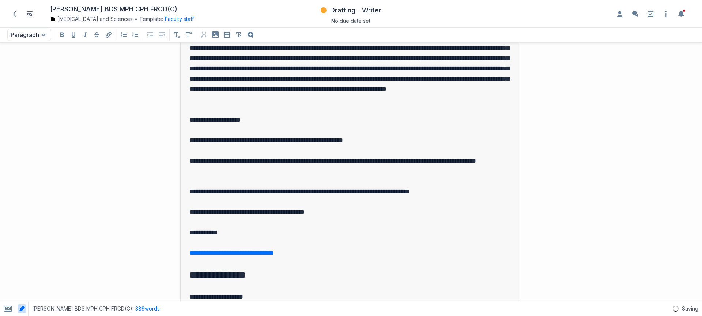
scroll to position [0, 0]
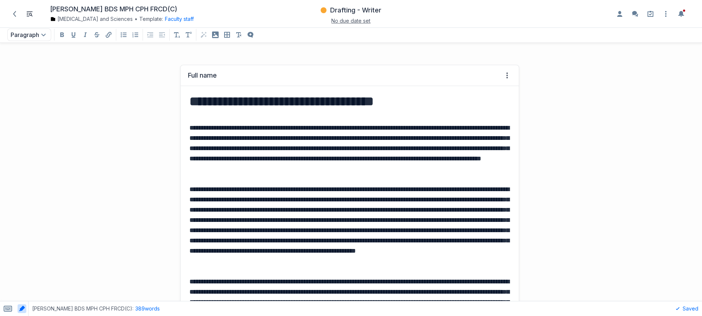
click at [270, 198] on p "**********" at bounding box center [349, 225] width 318 height 82
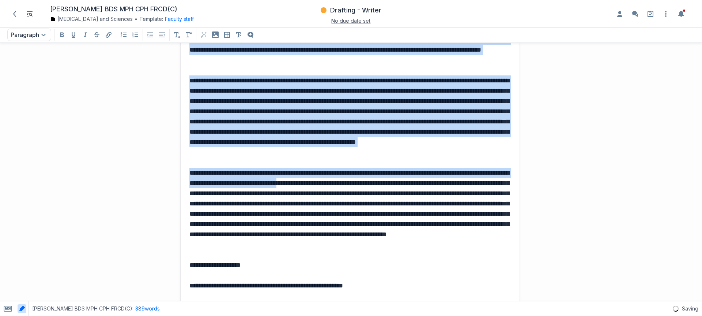
scroll to position [154, 0]
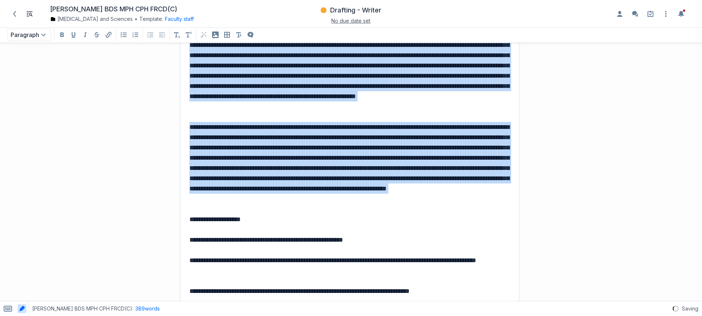
drag, startPoint x: 191, startPoint y: 120, endPoint x: 487, endPoint y: 209, distance: 309.5
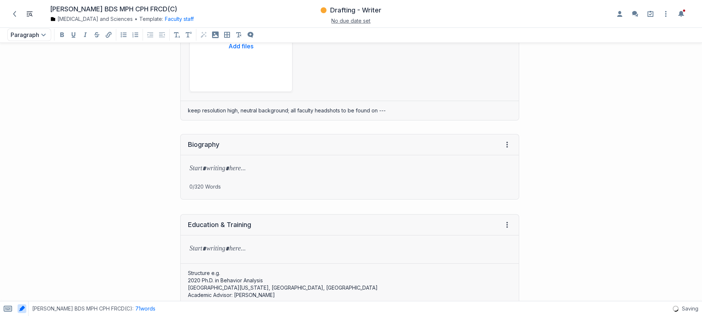
scroll to position [1141, 0]
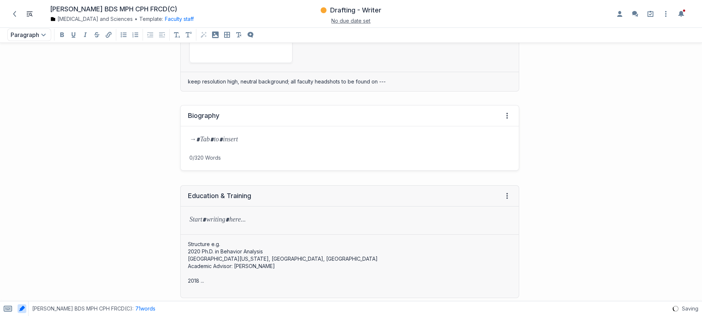
click at [236, 145] on div "grid" at bounding box center [350, 140] width 338 height 28
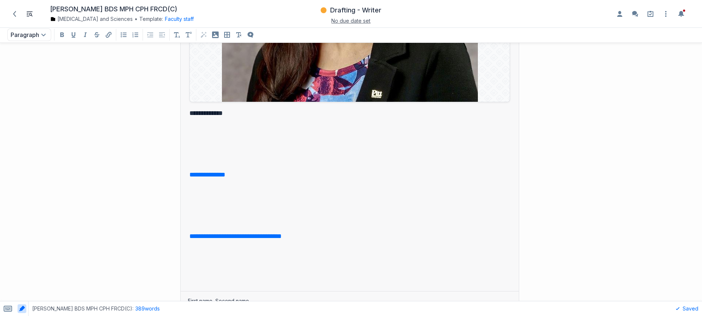
scroll to position [372, 0]
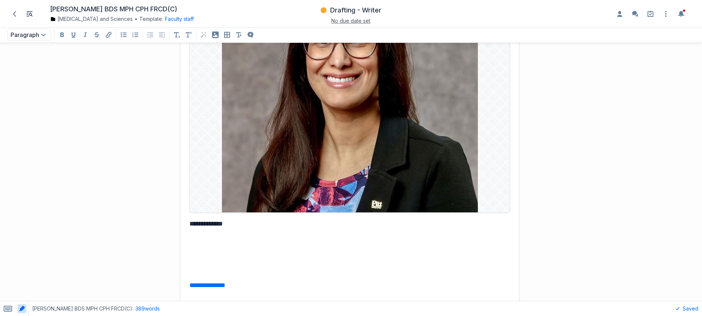
click at [230, 226] on p "**********" at bounding box center [349, 223] width 318 height 10
drag, startPoint x: 230, startPoint y: 227, endPoint x: 160, endPoint y: 227, distance: 69.9
click at [160, 227] on div "**********" at bounding box center [263, 56] width 519 height 743
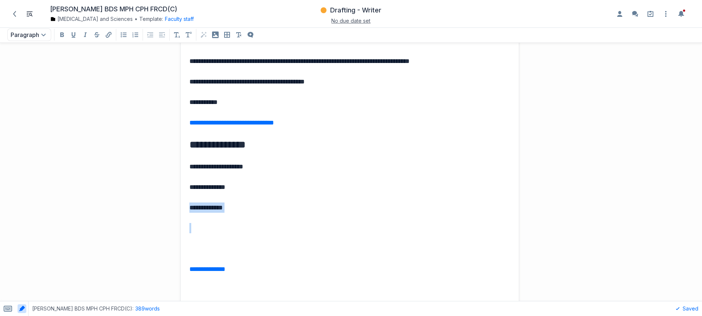
scroll to position [128, 0]
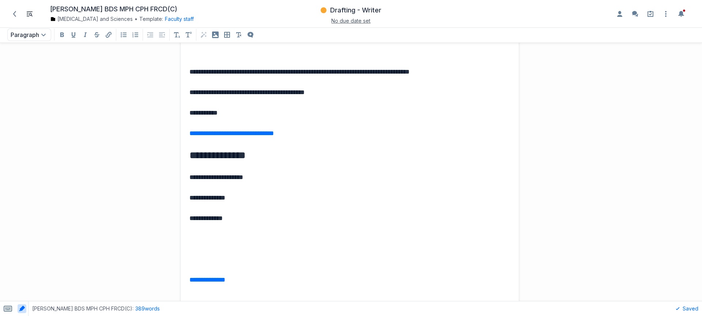
drag, startPoint x: 235, startPoint y: 220, endPoint x: 215, endPoint y: 203, distance: 25.7
click at [215, 203] on div "**********" at bounding box center [350, 177] width 338 height 438
drag, startPoint x: 238, startPoint y: 217, endPoint x: 161, endPoint y: 213, distance: 76.9
click at [161, 213] on div "**********" at bounding box center [263, 176] width 519 height 493
drag, startPoint x: 217, startPoint y: 258, endPoint x: 253, endPoint y: 283, distance: 44.1
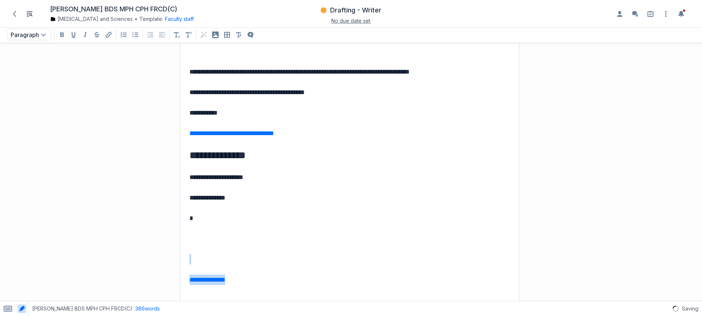
click at [253, 283] on div "**********" at bounding box center [350, 177] width 338 height 438
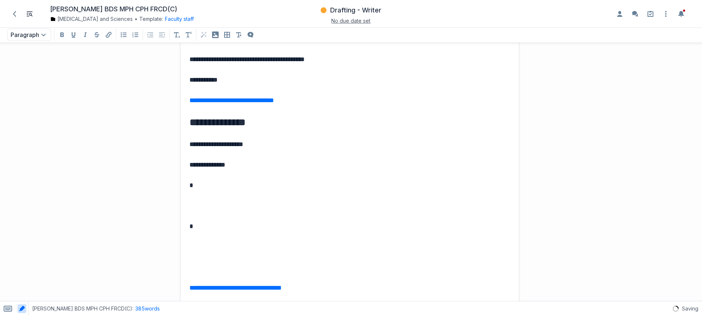
scroll to position [172, 0]
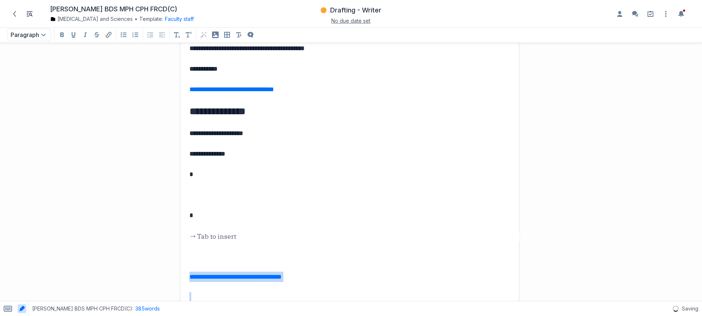
drag, startPoint x: 251, startPoint y: 269, endPoint x: 341, endPoint y: 285, distance: 91.6
click at [341, 285] on div "**********" at bounding box center [350, 122] width 338 height 417
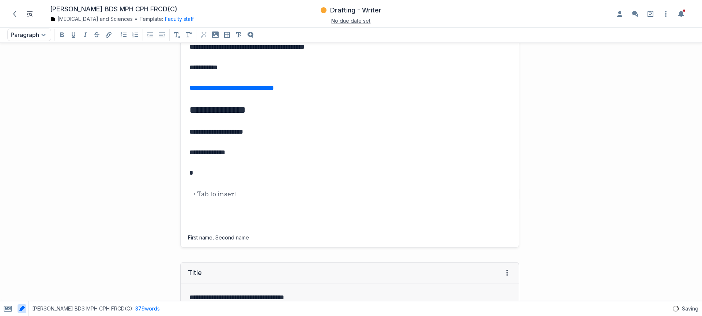
scroll to position [0, 0]
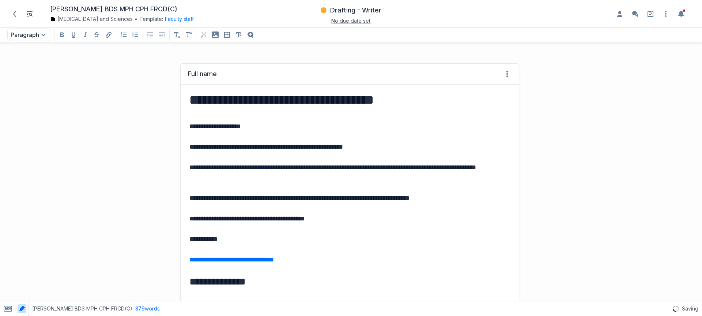
click at [269, 235] on p "**********" at bounding box center [349, 239] width 318 height 10
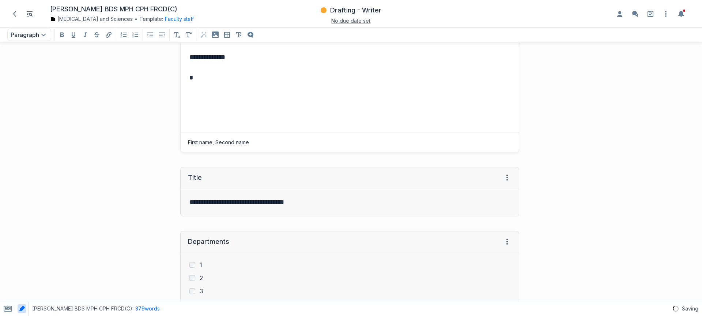
scroll to position [300, 0]
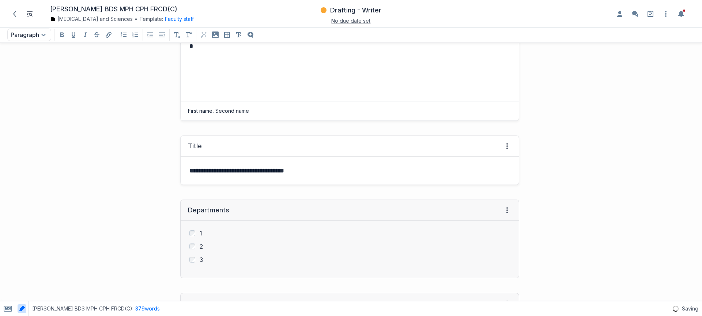
click at [319, 179] on div "**********" at bounding box center [350, 171] width 338 height 28
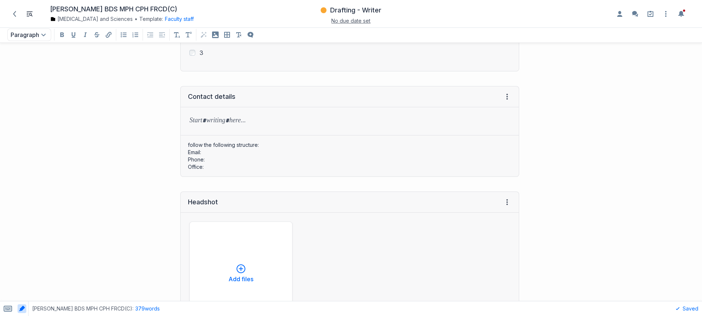
scroll to position [508, 0]
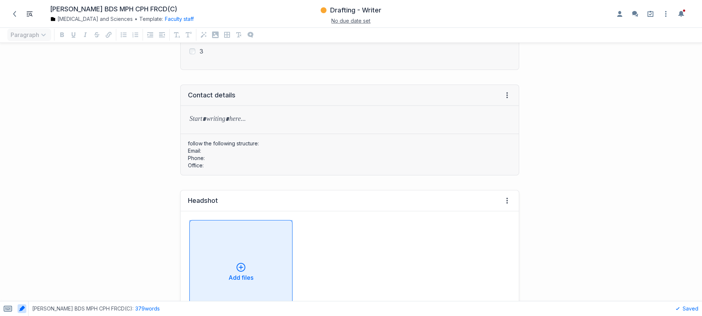
click at [217, 279] on div "Add files" at bounding box center [241, 272] width 91 height 18
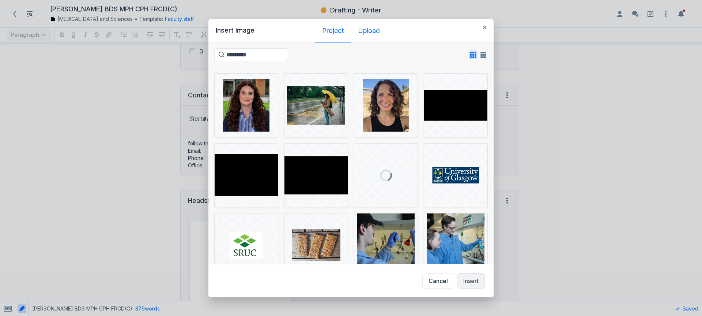
click at [368, 28] on div "Upload" at bounding box center [370, 30] width 22 height 7
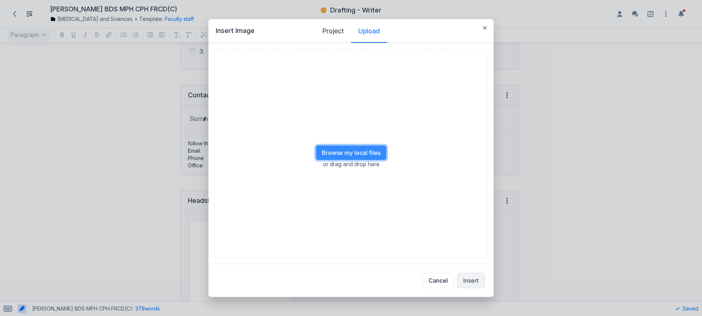
click at [352, 146] on button "Browse my local files" at bounding box center [351, 152] width 71 height 15
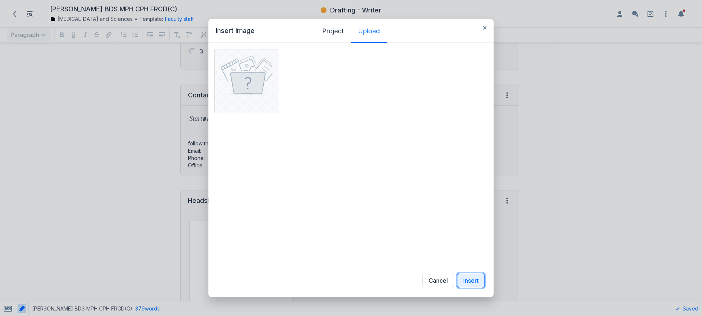
click at [474, 280] on button "Insert" at bounding box center [471, 280] width 28 height 15
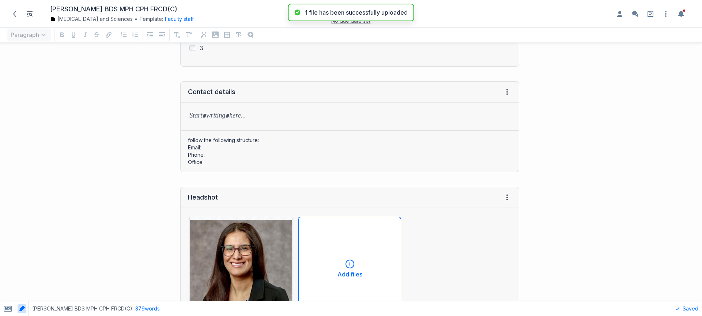
scroll to position [517, 0]
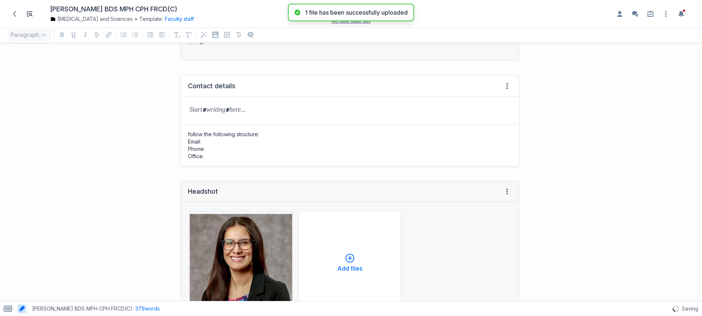
click at [215, 125] on div "follow the following structure: Email: Phone: Office:" at bounding box center [350, 145] width 338 height 41
click at [237, 110] on p "grid" at bounding box center [350, 110] width 321 height 10
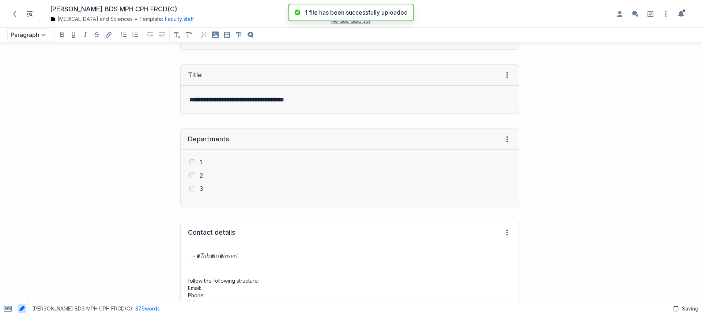
scroll to position [179, 0]
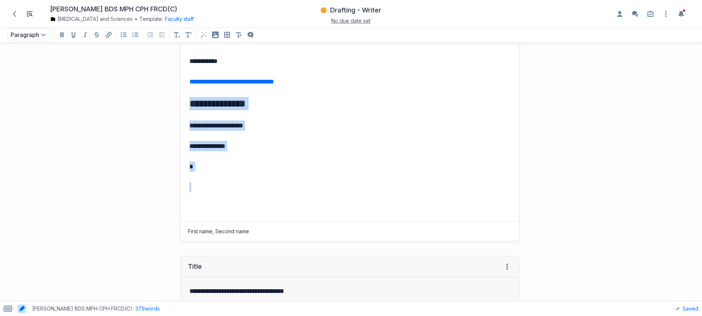
drag, startPoint x: 185, startPoint y: 100, endPoint x: 312, endPoint y: 184, distance: 152.7
click at [317, 183] on div "**********" at bounding box center [350, 64] width 338 height 315
copy div "**********"
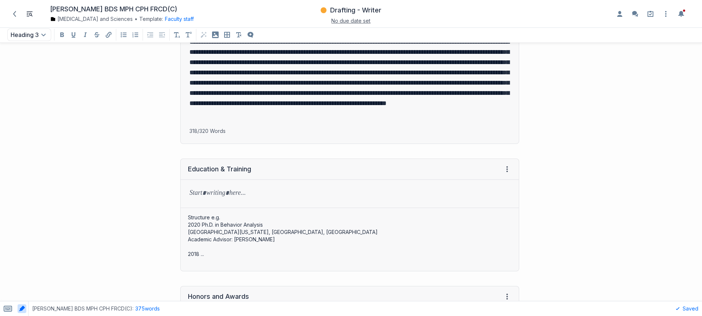
scroll to position [949, 0]
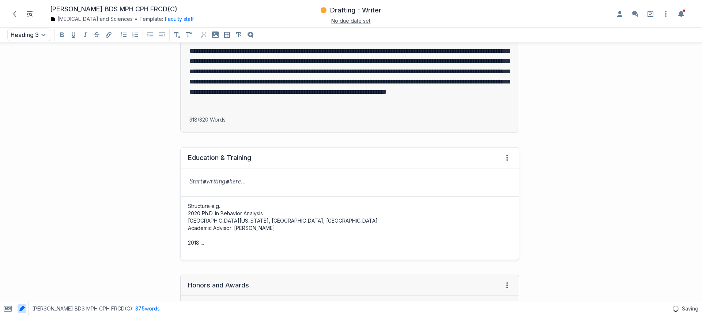
click at [278, 161] on div "Education & Training View HTML View history" at bounding box center [350, 157] width 338 height 21
click at [272, 188] on div "grid" at bounding box center [350, 182] width 338 height 28
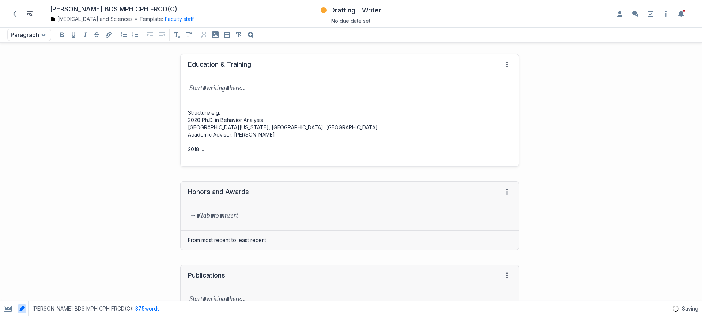
click at [266, 215] on p "grid" at bounding box center [350, 216] width 321 height 10
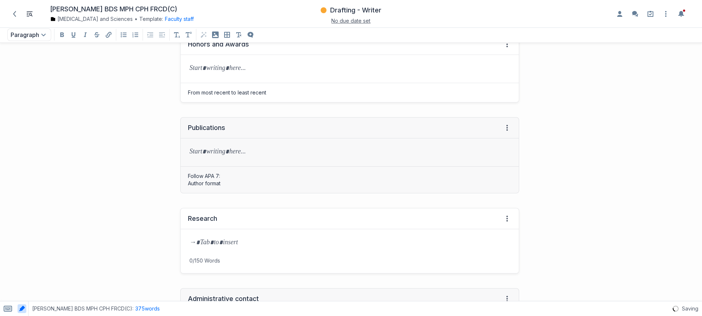
click at [261, 233] on div "grid" at bounding box center [350, 243] width 338 height 28
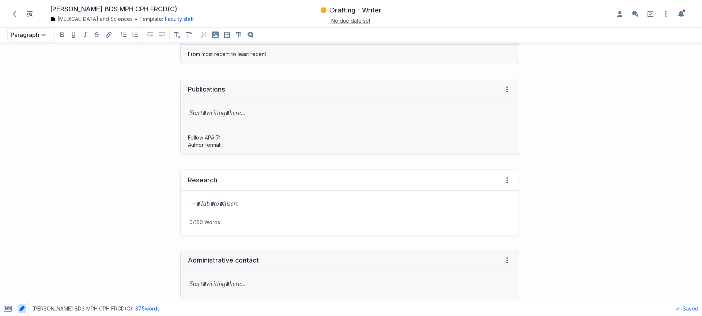
scroll to position [1229, 0]
click at [238, 275] on div "grid" at bounding box center [350, 284] width 338 height 28
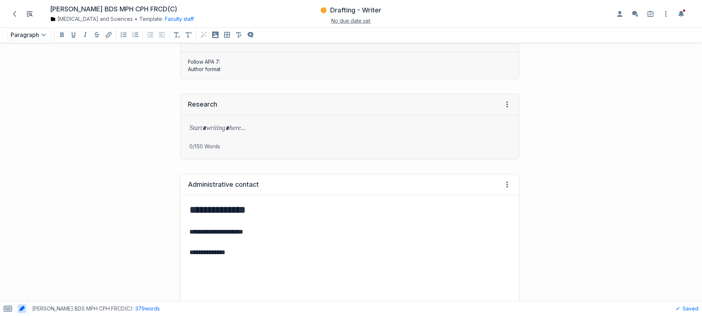
scroll to position [1311, 0]
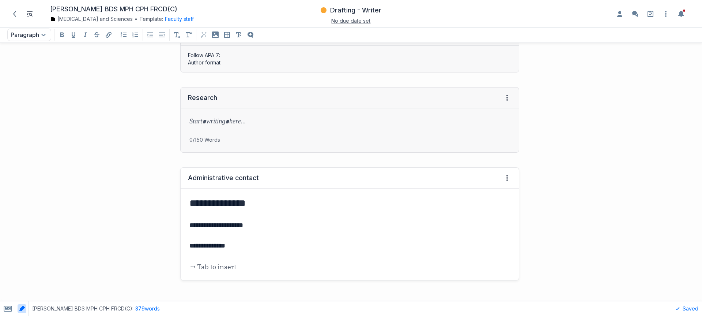
click at [240, 203] on h3 "**********" at bounding box center [349, 202] width 318 height 13
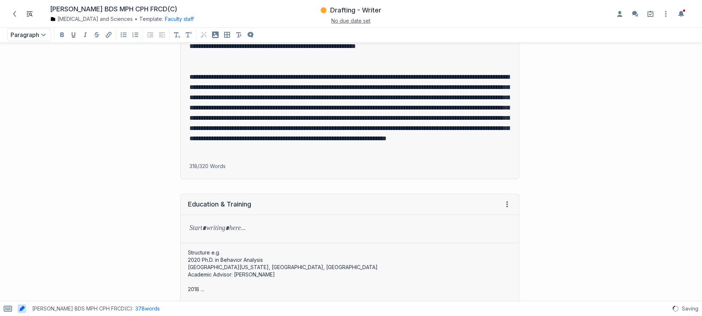
scroll to position [892, 0]
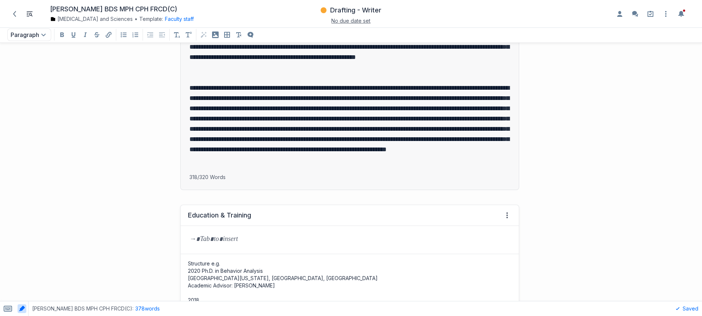
click at [272, 240] on p "grid" at bounding box center [350, 240] width 321 height 10
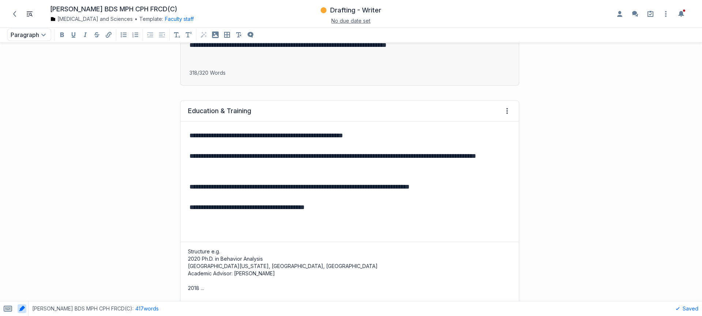
scroll to position [996, 0]
click at [212, 149] on div "**********" at bounding box center [350, 182] width 338 height 120
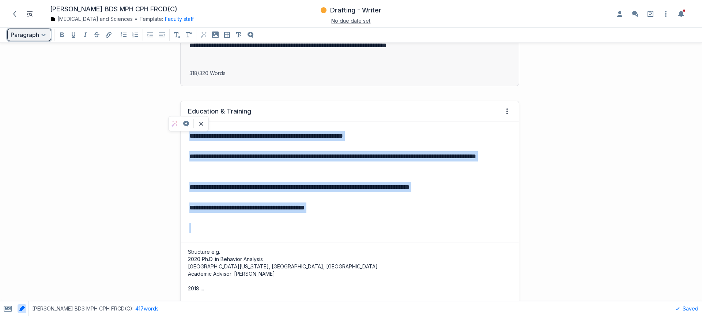
click at [36, 33] on button "Paragraph Open text formatting menu" at bounding box center [29, 35] width 44 height 12
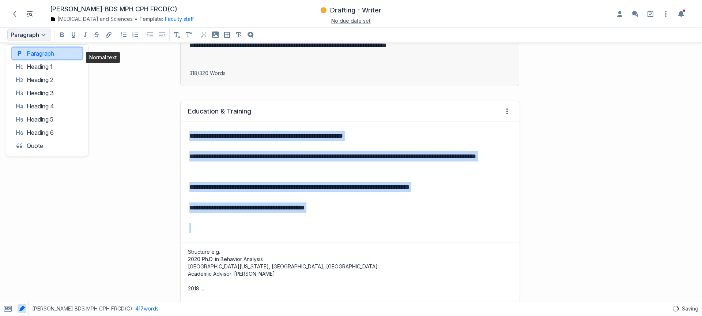
click at [49, 52] on button "Paragraph Paragraph" at bounding box center [47, 54] width 70 height 12
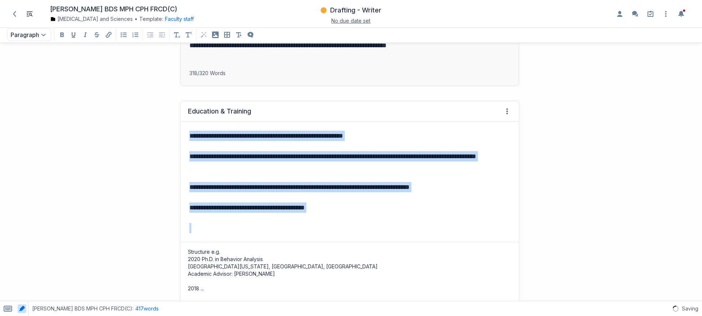
click at [252, 167] on p "**********" at bounding box center [349, 161] width 318 height 20
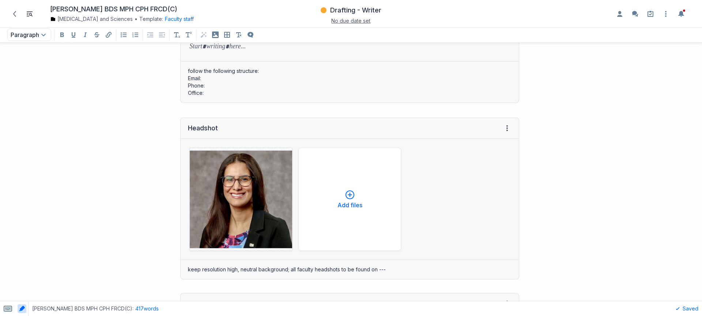
scroll to position [415, 0]
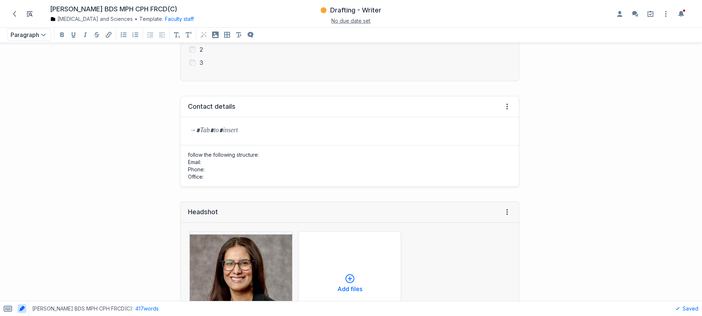
click at [218, 137] on div "grid" at bounding box center [350, 131] width 338 height 28
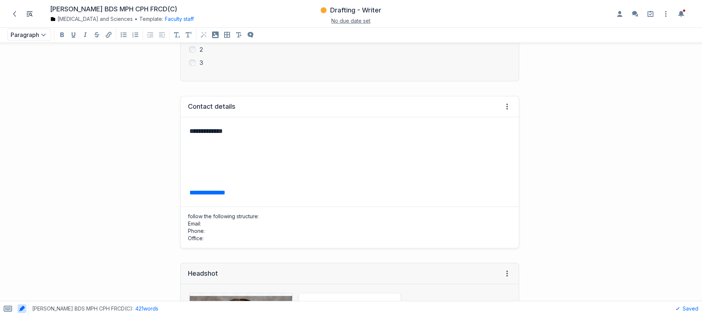
click at [216, 149] on p "grid" at bounding box center [350, 151] width 321 height 10
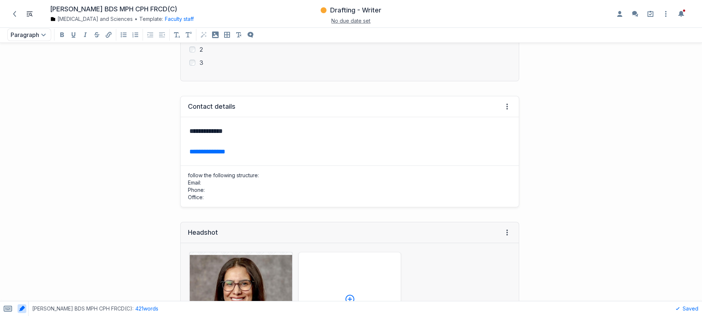
click at [212, 138] on div "**********" at bounding box center [350, 141] width 338 height 48
click at [106, 152] on div "**********" at bounding box center [263, 152] width 519 height 126
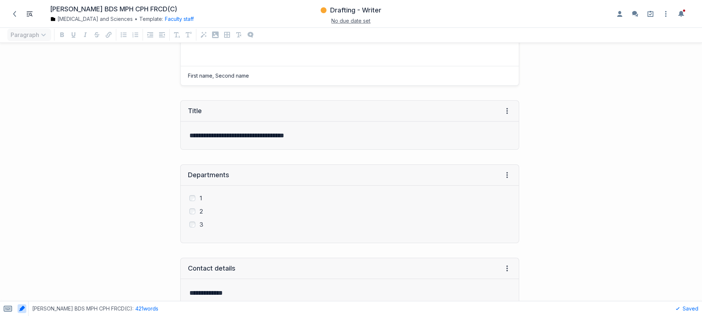
scroll to position [252, 0]
click at [12, 14] on icon at bounding box center [15, 14] width 6 height 6
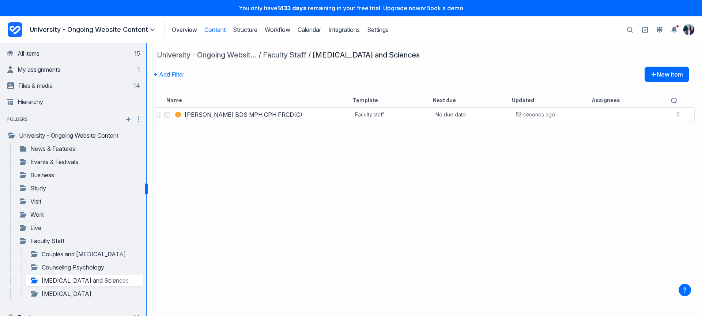
click at [149, 189] on span at bounding box center [146, 179] width 6 height 273
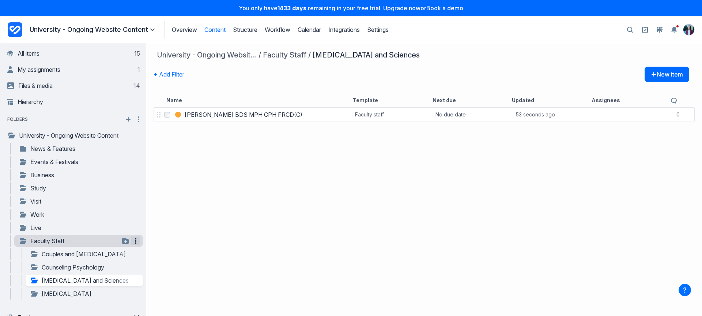
click at [132, 241] on icon "button" at bounding box center [135, 240] width 9 height 9
click at [130, 256] on button "Rename folder" at bounding box center [113, 254] width 55 height 14
type input "*"
type input "**********"
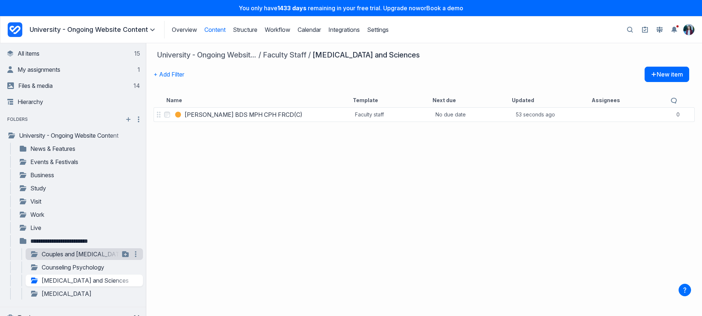
click at [94, 252] on link "Couples and [MEDICAL_DATA]" at bounding box center [75, 254] width 90 height 9
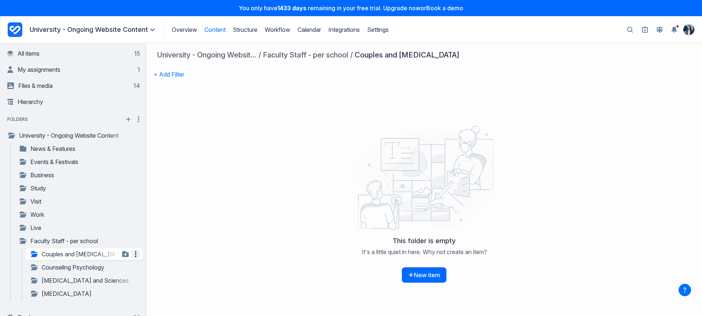
click at [131, 253] on icon "button" at bounding box center [135, 254] width 9 height 9
click at [118, 269] on button "Rename folder" at bounding box center [113, 267] width 55 height 14
type input "**********"
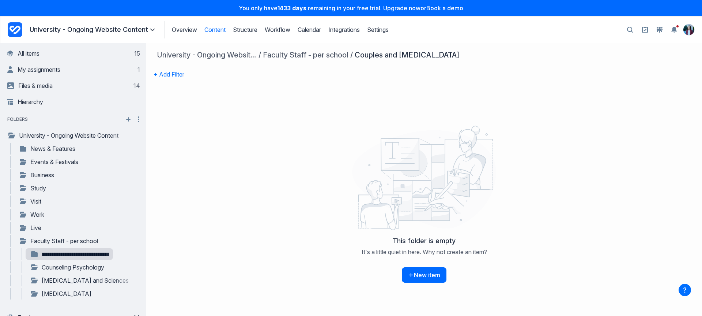
click at [70, 255] on input "**********" at bounding box center [74, 254] width 71 height 7
click at [80, 252] on link "A dental student shows a patient an X-ray of her teeth School of Dental Medicine" at bounding box center [75, 254] width 90 height 9
click at [386, 59] on div "University - Ongoing Website Content Faculty Staff - per school A dental studen…" at bounding box center [422, 58] width 536 height 16
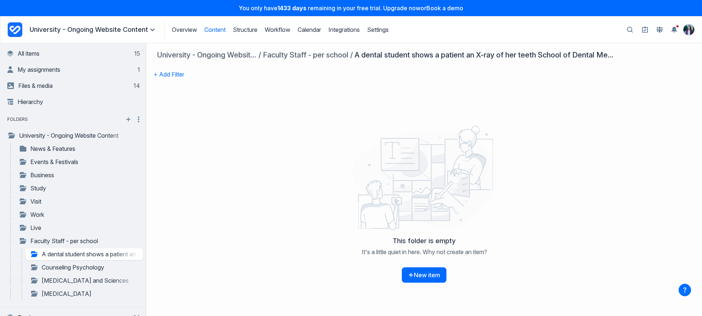
click at [387, 57] on div "A dental student shows a patient an X-ray of her teeth School of Dental Medicine" at bounding box center [485, 54] width 261 height 9
click at [463, 47] on div "University - Ongoing Website Content Faculty Staff - per school A dental studen…" at bounding box center [424, 68] width 556 height 50
drag, startPoint x: 176, startPoint y: 68, endPoint x: 171, endPoint y: 78, distance: 10.3
click at [171, 78] on button "+ Add Filter" at bounding box center [169, 74] width 31 height 15
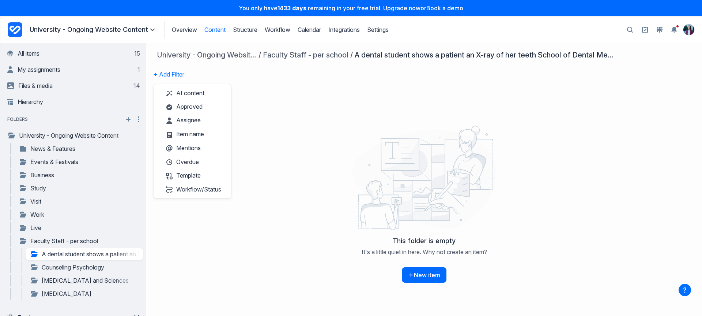
click at [328, 23] on div "Overview Content Structure Workflow Calendar Integrations Settings Structure Wo…" at bounding box center [276, 30] width 225 height 18
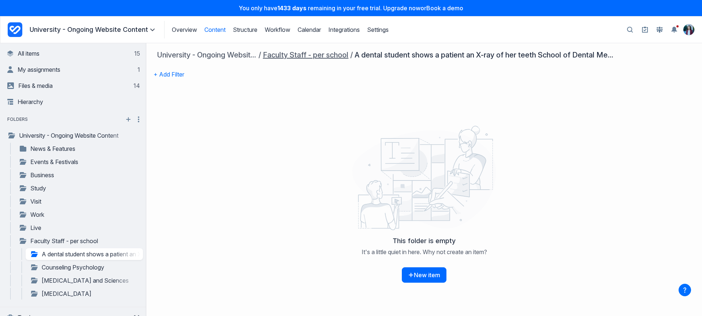
click at [290, 54] on link "Faculty Staff - per school" at bounding box center [306, 54] width 86 height 9
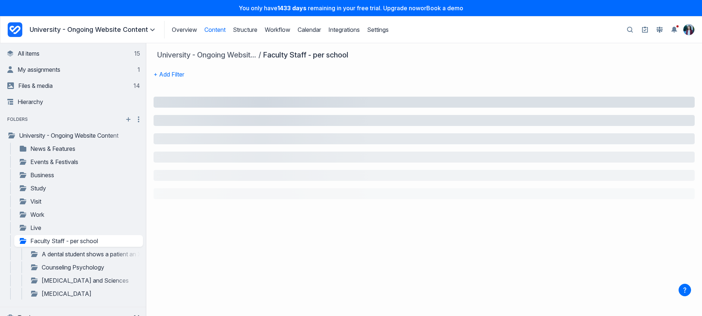
drag, startPoint x: 359, startPoint y: 53, endPoint x: 325, endPoint y: 64, distance: 35.6
click at [359, 53] on nav "University - Ongoing Website Content Faculty Staff - per school" at bounding box center [421, 54] width 529 height 9
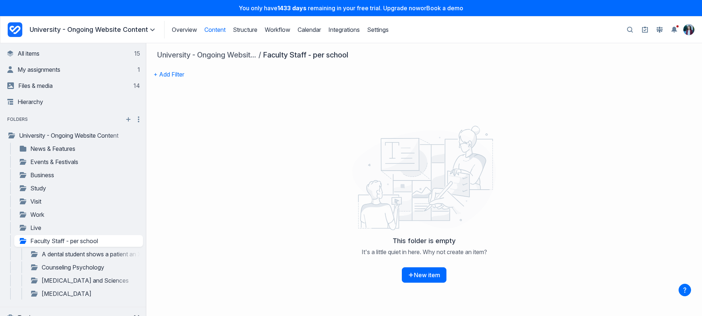
click at [293, 54] on div "Faculty Staff - per school" at bounding box center [306, 54] width 86 height 9
click at [64, 249] on div "**********" at bounding box center [84, 254] width 117 height 12
click at [133, 254] on icon "button" at bounding box center [135, 254] width 9 height 9
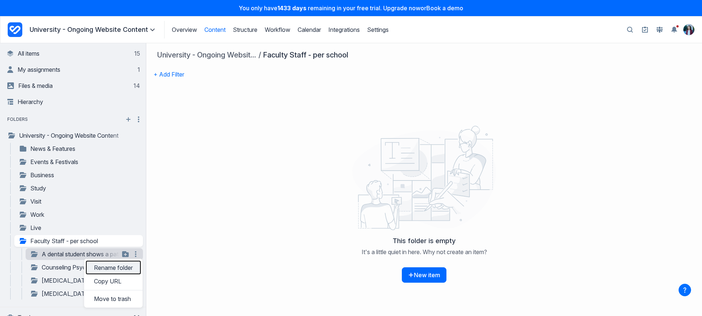
click at [113, 269] on button "Rename folder" at bounding box center [113, 267] width 55 height 14
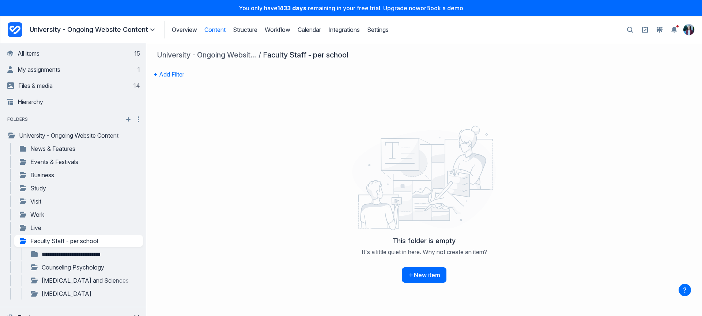
scroll to position [0, 157]
drag, startPoint x: 273, startPoint y: 56, endPoint x: 214, endPoint y: 144, distance: 105.4
click at [273, 56] on div "Faculty Staff - per school" at bounding box center [306, 54] width 86 height 9
click at [99, 255] on link "A dental student shows a patient an X-ray of her teeth School of Dental Medicine" at bounding box center [75, 254] width 90 height 9
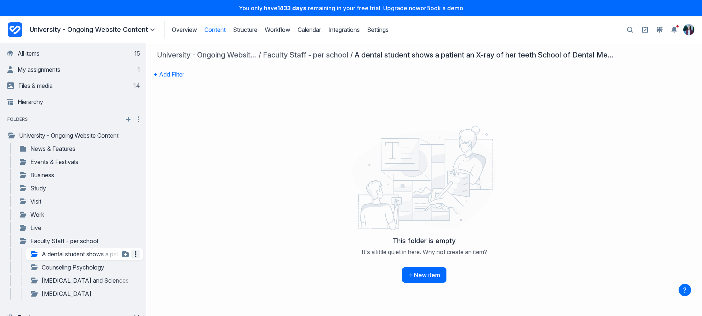
click at [132, 252] on icon "button" at bounding box center [135, 254] width 9 height 9
click at [130, 266] on button "Rename folder" at bounding box center [113, 267] width 55 height 14
click at [57, 252] on input "**********" at bounding box center [74, 254] width 71 height 7
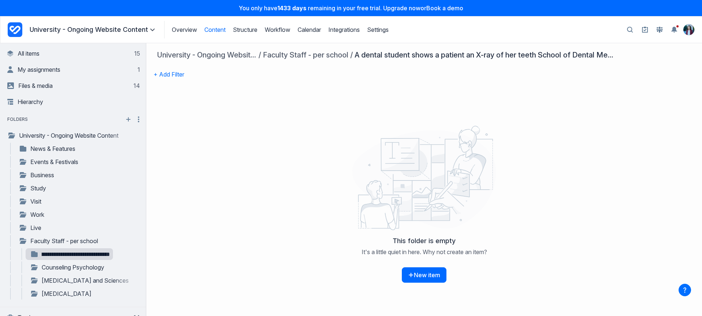
type input "**********"
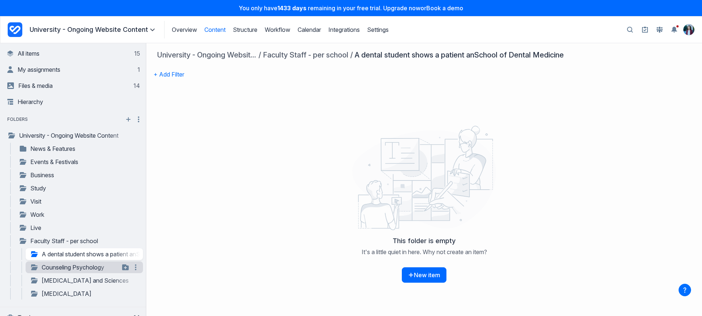
click at [92, 266] on link "Counseling Psychology" at bounding box center [75, 267] width 90 height 9
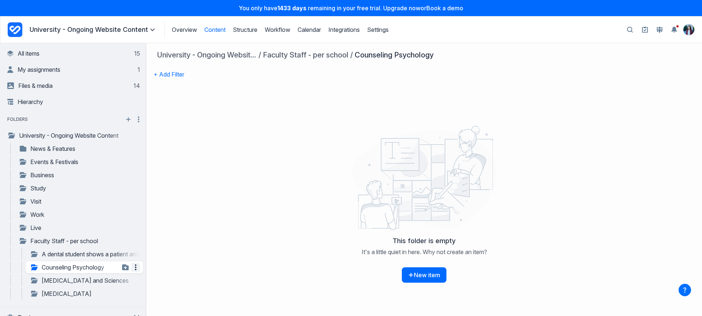
click at [131, 268] on icon "button" at bounding box center [135, 267] width 9 height 9
click at [101, 280] on link "[MEDICAL_DATA] and Sciences" at bounding box center [75, 280] width 90 height 9
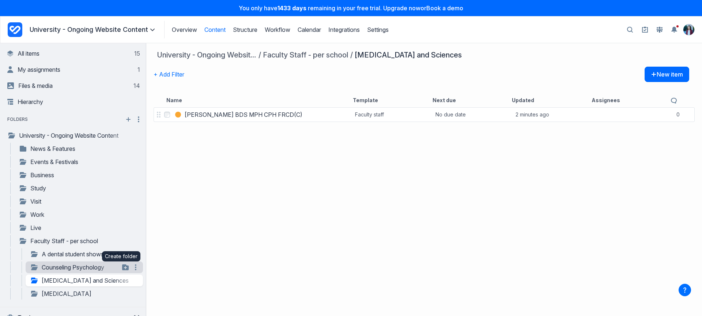
click at [92, 266] on link "Counseling Psychology" at bounding box center [75, 267] width 90 height 9
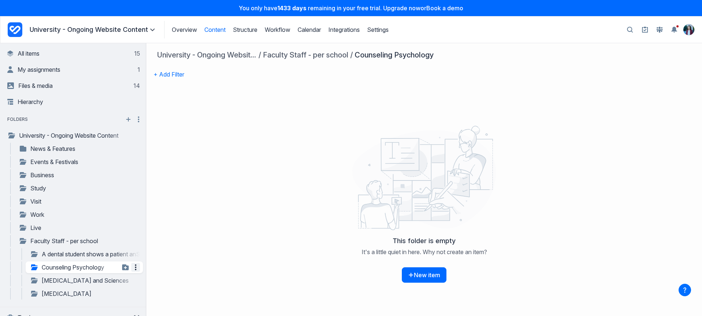
click at [135, 265] on icon "button" at bounding box center [135, 267] width 1 height 6
click at [123, 279] on button "Rename folder" at bounding box center [113, 281] width 55 height 14
type input "**********"
click at [45, 264] on input "**********" at bounding box center [74, 267] width 71 height 7
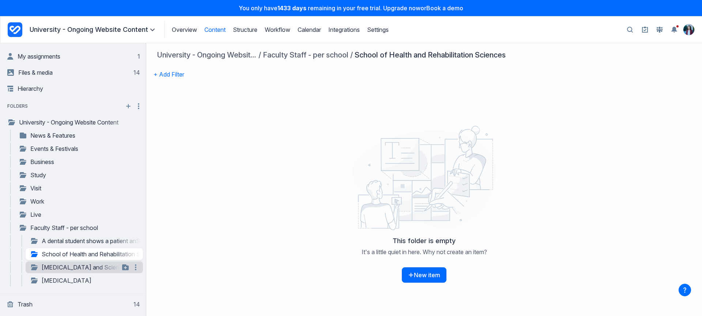
scroll to position [15, 0]
click at [131, 267] on icon "button" at bounding box center [135, 265] width 9 height 9
click at [121, 278] on button "Rename folder" at bounding box center [113, 279] width 55 height 14
type input "**********"
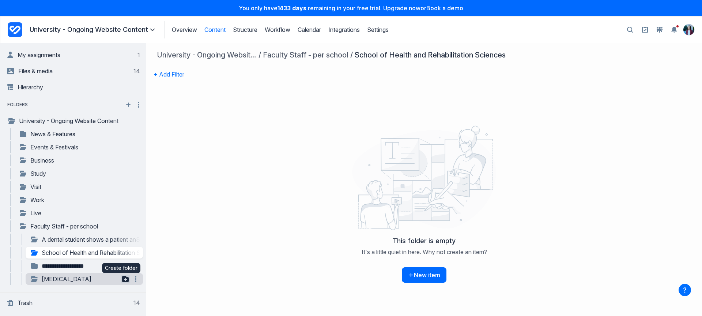
scroll to position [0, 0]
click at [96, 278] on link "[MEDICAL_DATA]" at bounding box center [75, 278] width 90 height 9
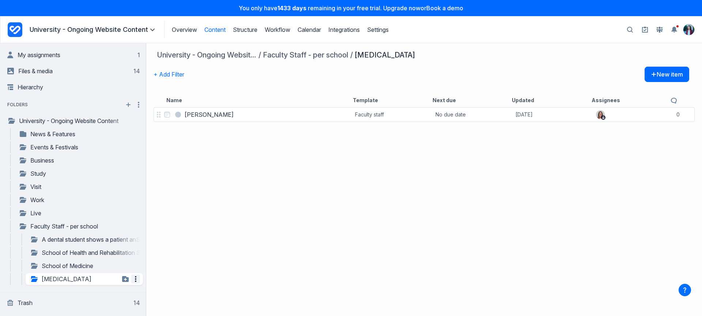
click at [135, 279] on icon "button" at bounding box center [135, 279] width 1 height 6
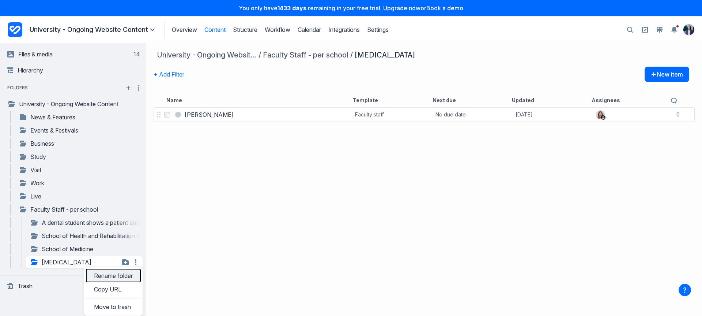
click at [117, 271] on button "Rename folder" at bounding box center [113, 276] width 55 height 14
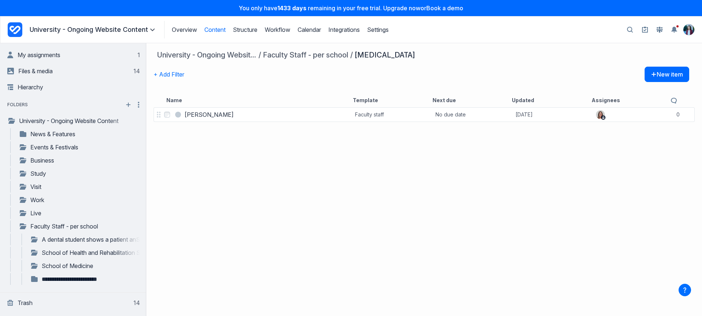
scroll to position [0, 3]
type input "**********"
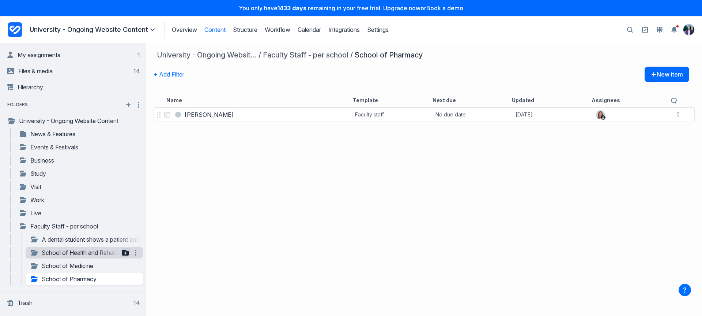
drag, startPoint x: 240, startPoint y: 242, endPoint x: 118, endPoint y: 254, distance: 122.8
click at [240, 242] on div "Select [PERSON_NAME] [PERSON_NAME] Faculty staff No due date [DATE] 0 comments" at bounding box center [424, 211] width 556 height 210
click at [83, 243] on link "A dental student shows a patient anSchool of Dental Medicine" at bounding box center [75, 239] width 90 height 9
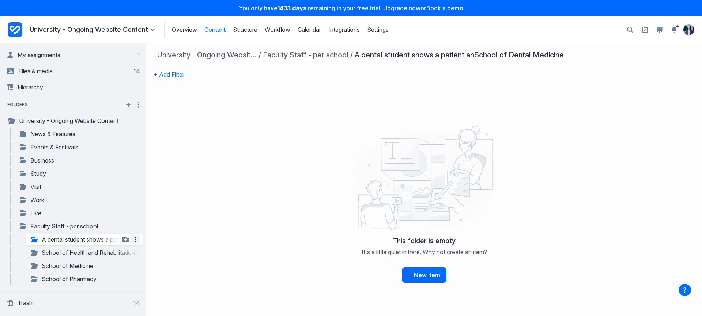
click at [134, 243] on icon "button" at bounding box center [135, 239] width 9 height 9
click at [125, 254] on button "Rename folder" at bounding box center [113, 253] width 55 height 14
click at [76, 242] on input "**********" at bounding box center [74, 239] width 71 height 7
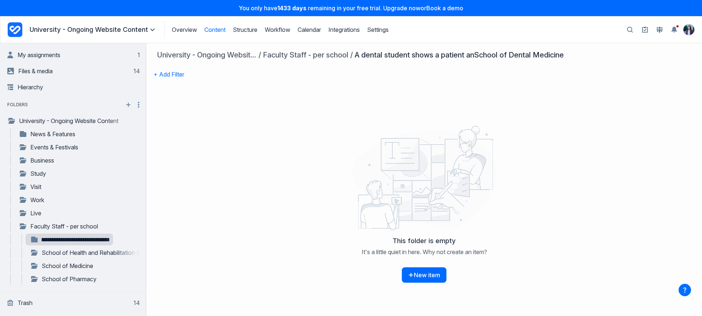
click at [44, 241] on input "**********" at bounding box center [74, 239] width 71 height 7
type input "**********"
click at [60, 233] on div "**********" at bounding box center [84, 239] width 117 height 12
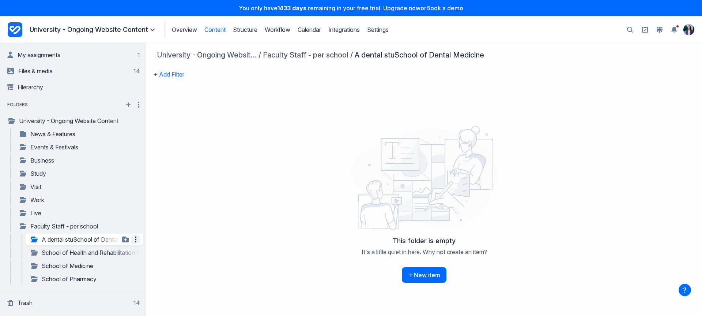
click at [131, 240] on icon "button" at bounding box center [135, 239] width 9 height 9
click at [120, 249] on button "Rename folder" at bounding box center [113, 253] width 55 height 14
click at [64, 237] on input "**********" at bounding box center [74, 239] width 71 height 7
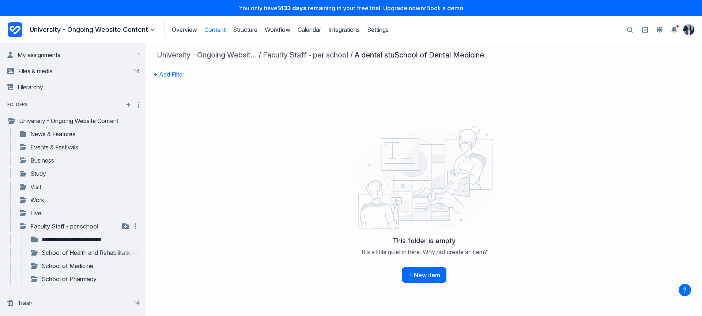
type input "**********"
click at [291, 197] on div at bounding box center [424, 178] width 547 height 110
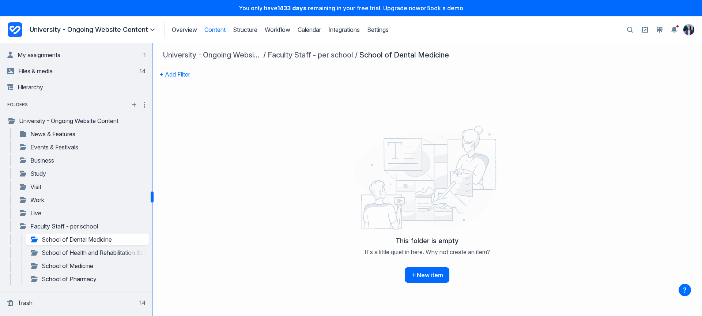
drag, startPoint x: 145, startPoint y: 194, endPoint x: 153, endPoint y: 198, distance: 9.4
click at [153, 198] on span at bounding box center [152, 196] width 3 height 11
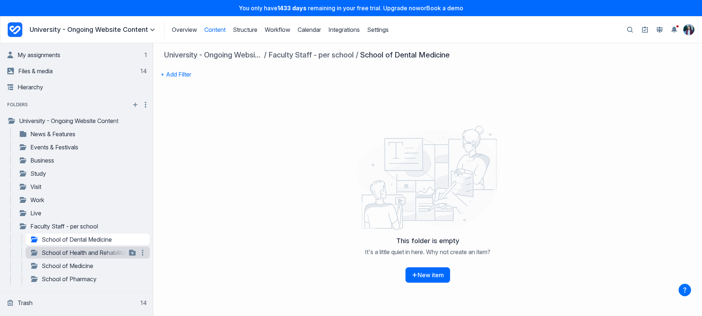
click at [83, 250] on link "School of Health and Rehabilitation Sciences" at bounding box center [78, 252] width 97 height 9
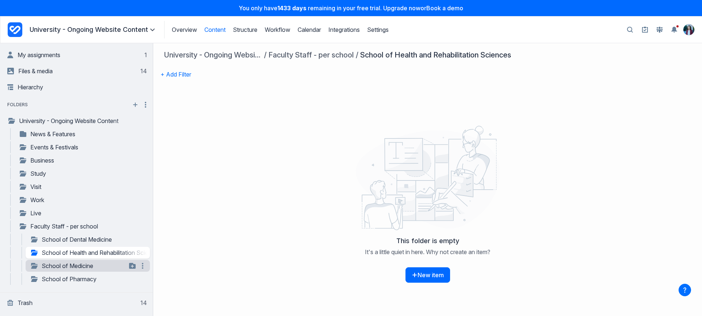
click at [82, 266] on link "School of Medicine" at bounding box center [78, 265] width 97 height 9
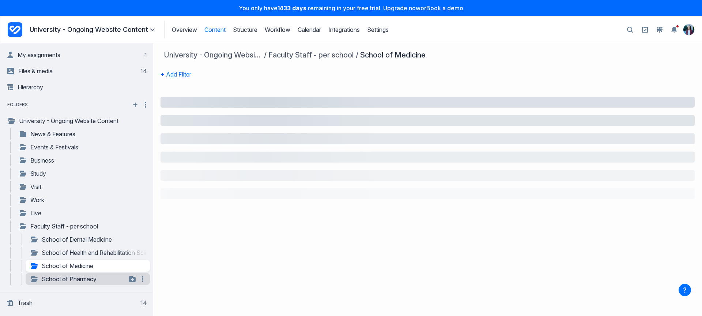
click at [79, 277] on link "School of Pharmacy" at bounding box center [78, 278] width 97 height 9
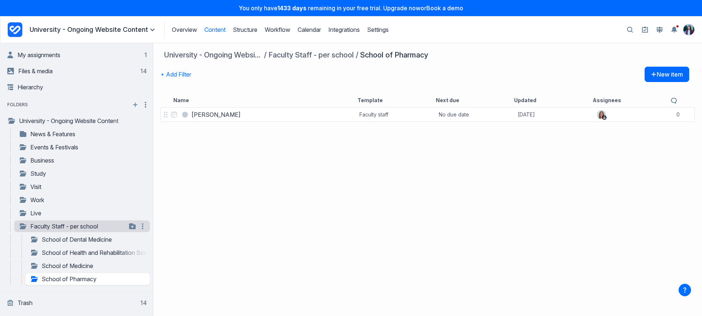
click at [23, 230] on div "**********" at bounding box center [82, 226] width 136 height 12
click at [22, 227] on icon "button" at bounding box center [23, 226] width 7 height 6
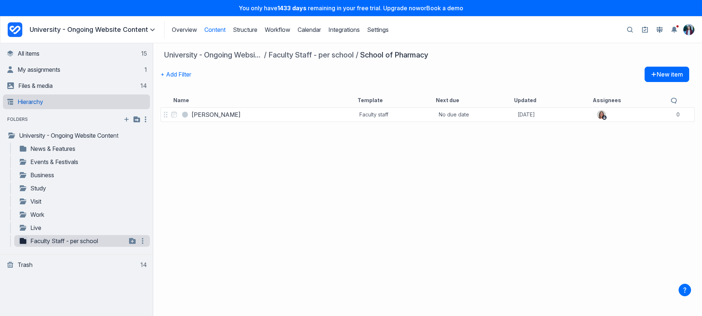
click at [50, 97] on link "Hierarchy" at bounding box center [77, 101] width 140 height 15
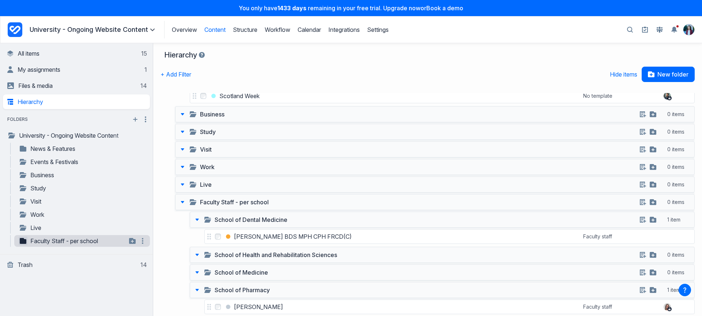
scroll to position [323, 0]
drag, startPoint x: 210, startPoint y: 271, endPoint x: 651, endPoint y: 1, distance: 516.8
